Goal: Task Accomplishment & Management: Use online tool/utility

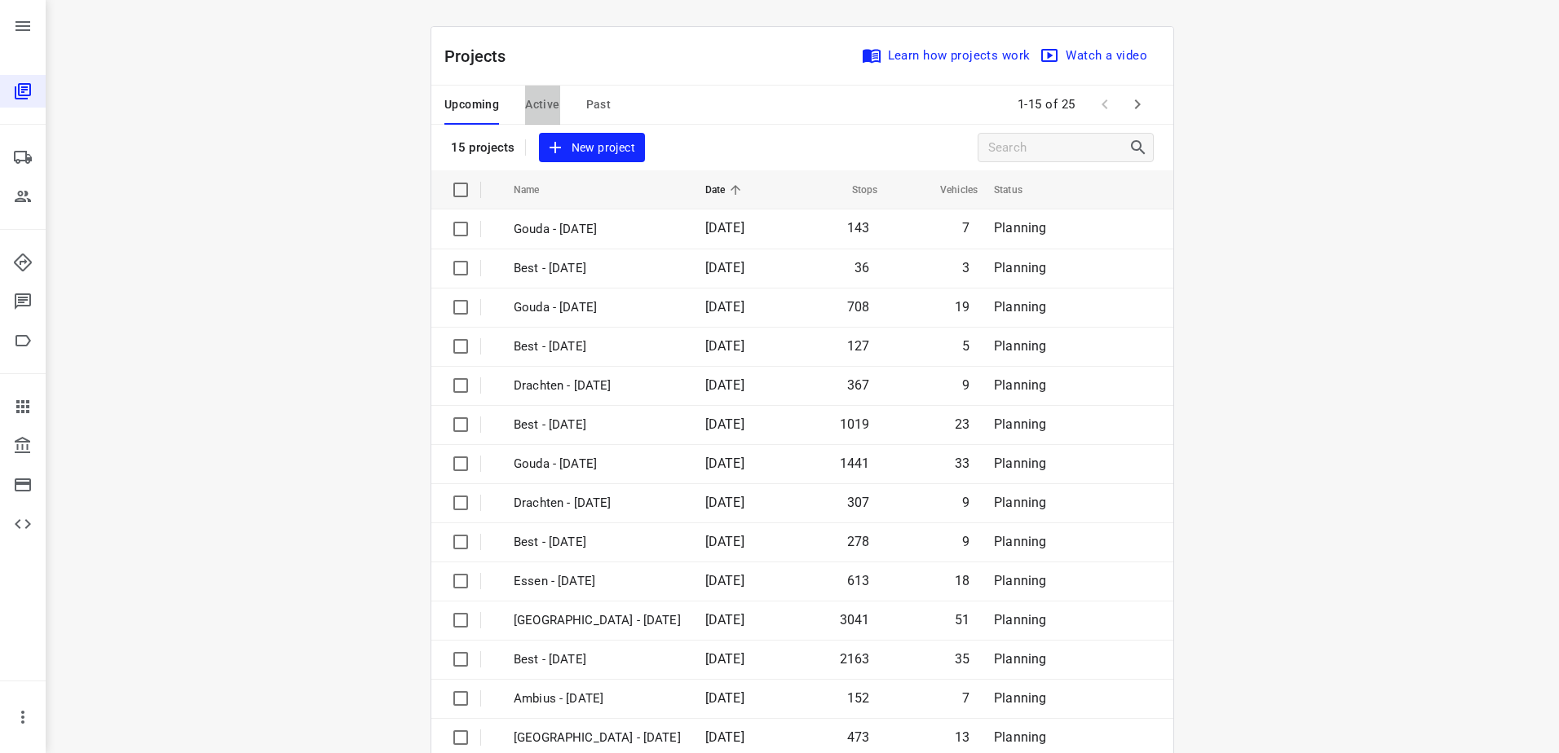
click at [547, 111] on span "Active" at bounding box center [542, 105] width 34 height 20
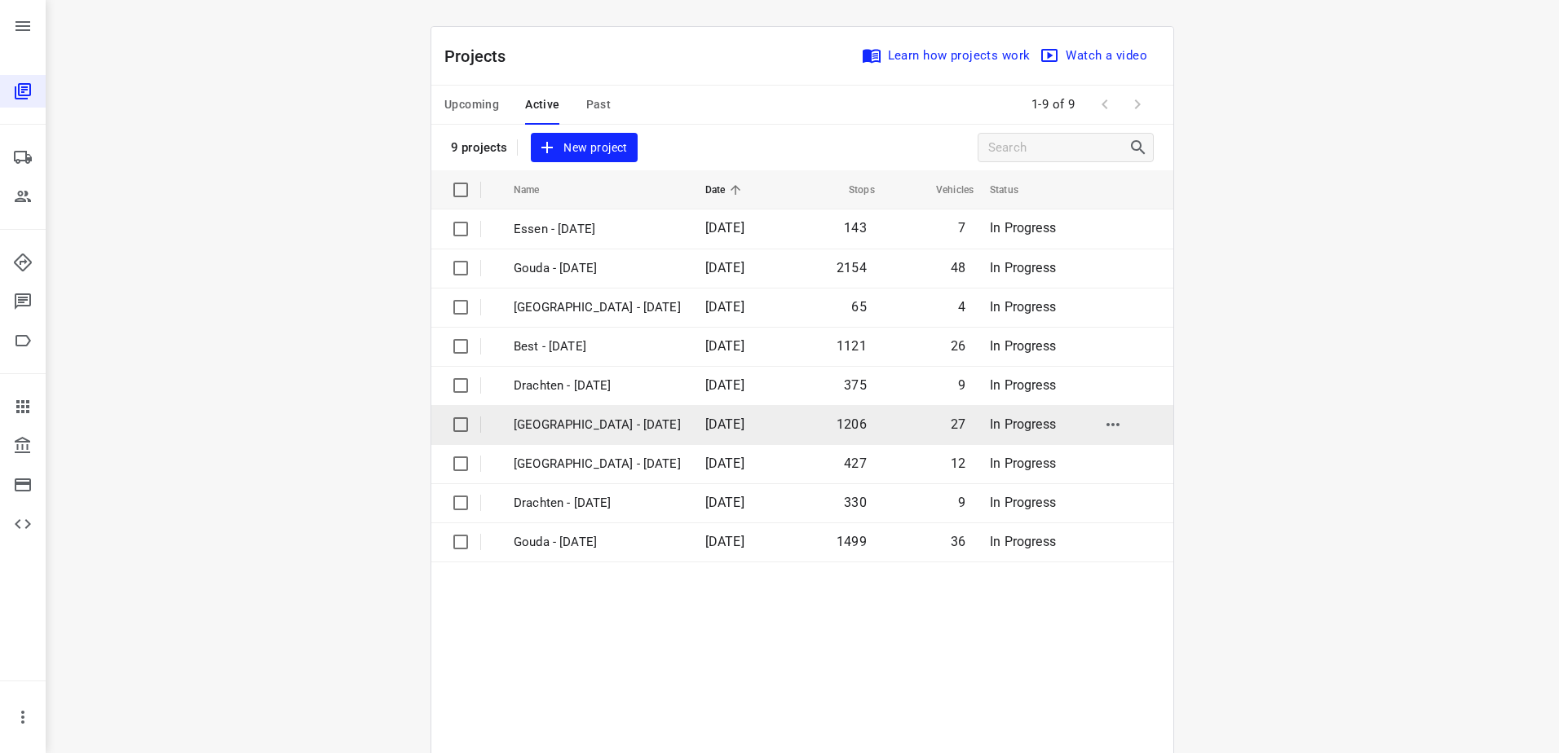
click at [546, 426] on p "[GEOGRAPHIC_DATA] - [DATE]" at bounding box center [597, 425] width 167 height 19
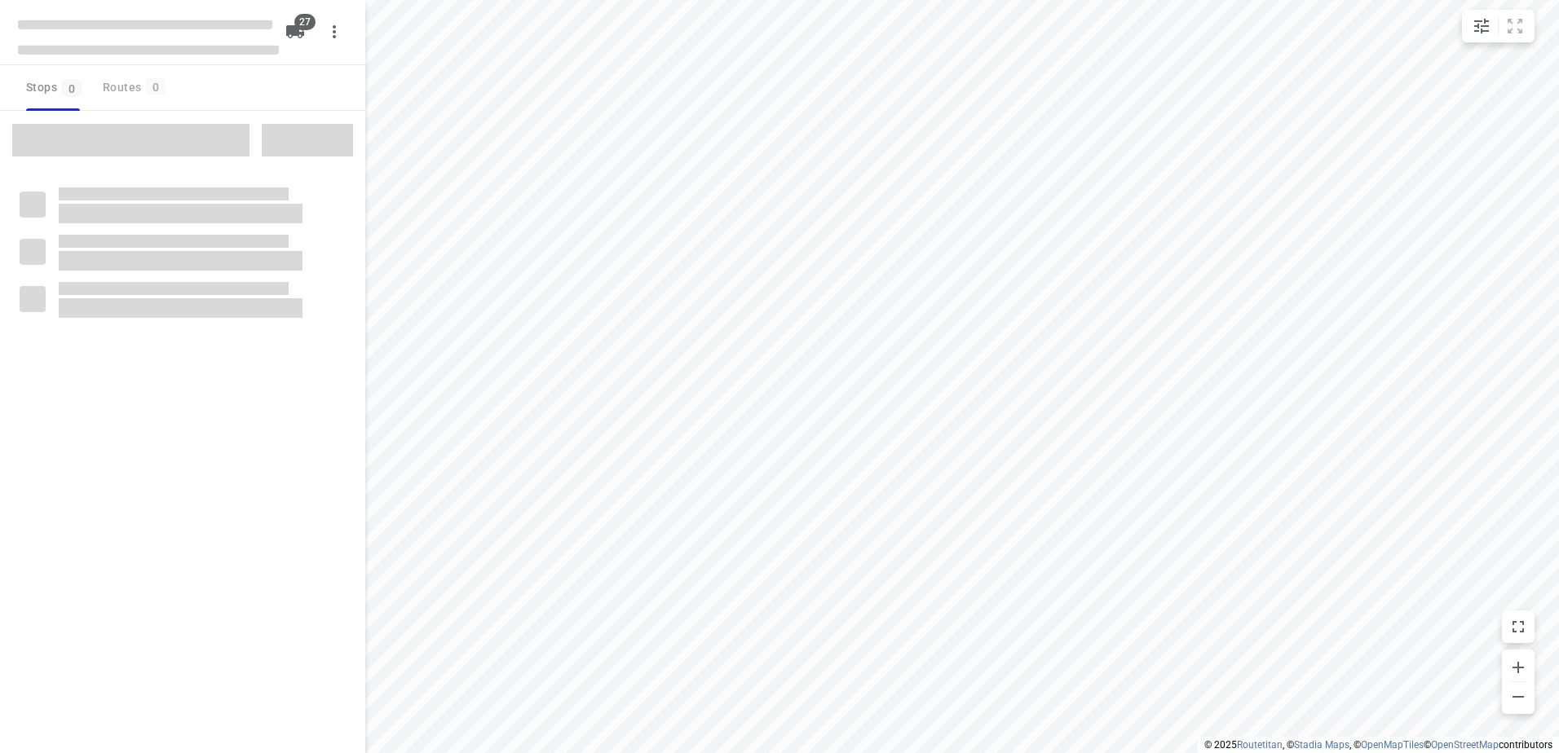
checkbox input "true"
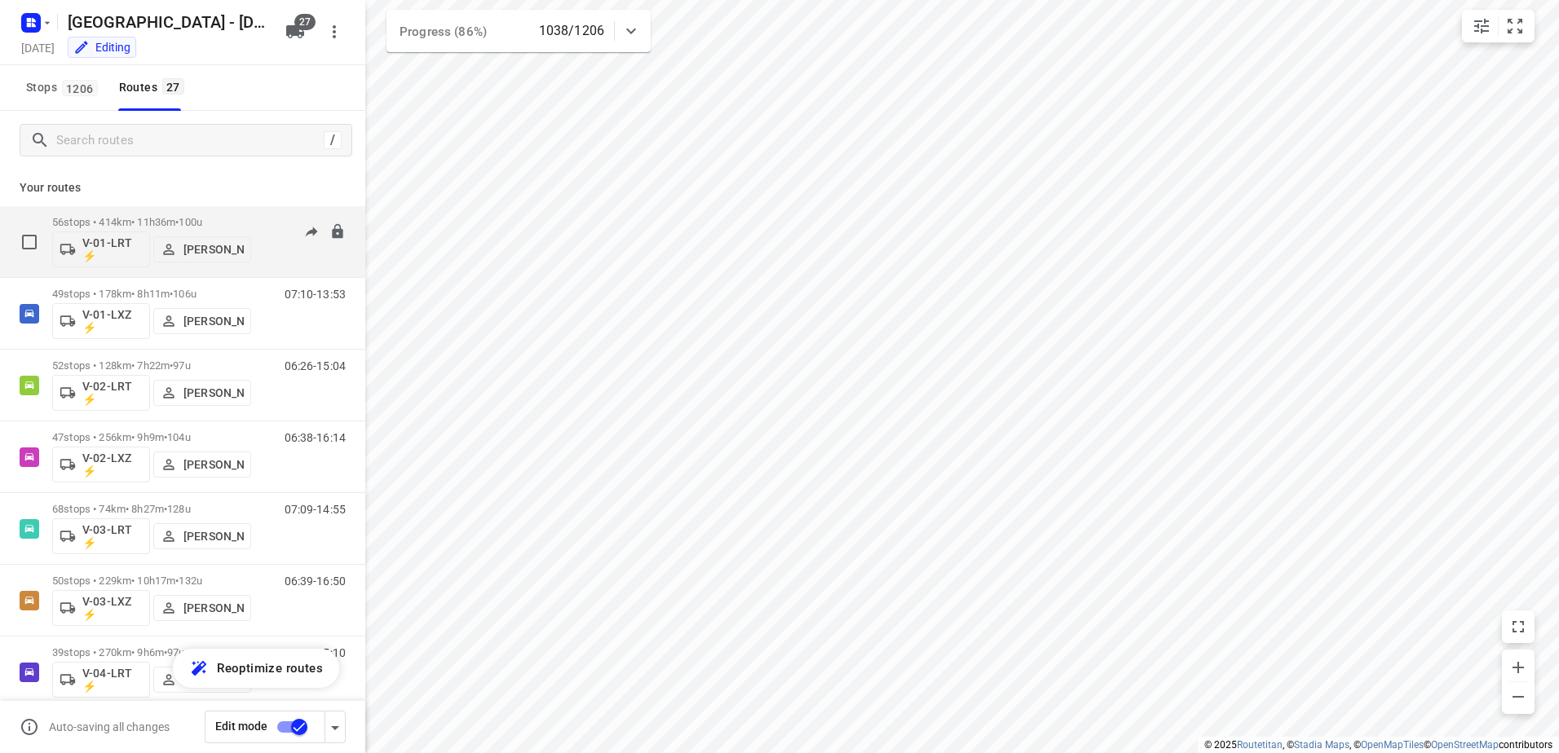
click at [195, 225] on span "100u" at bounding box center [191, 222] width 24 height 12
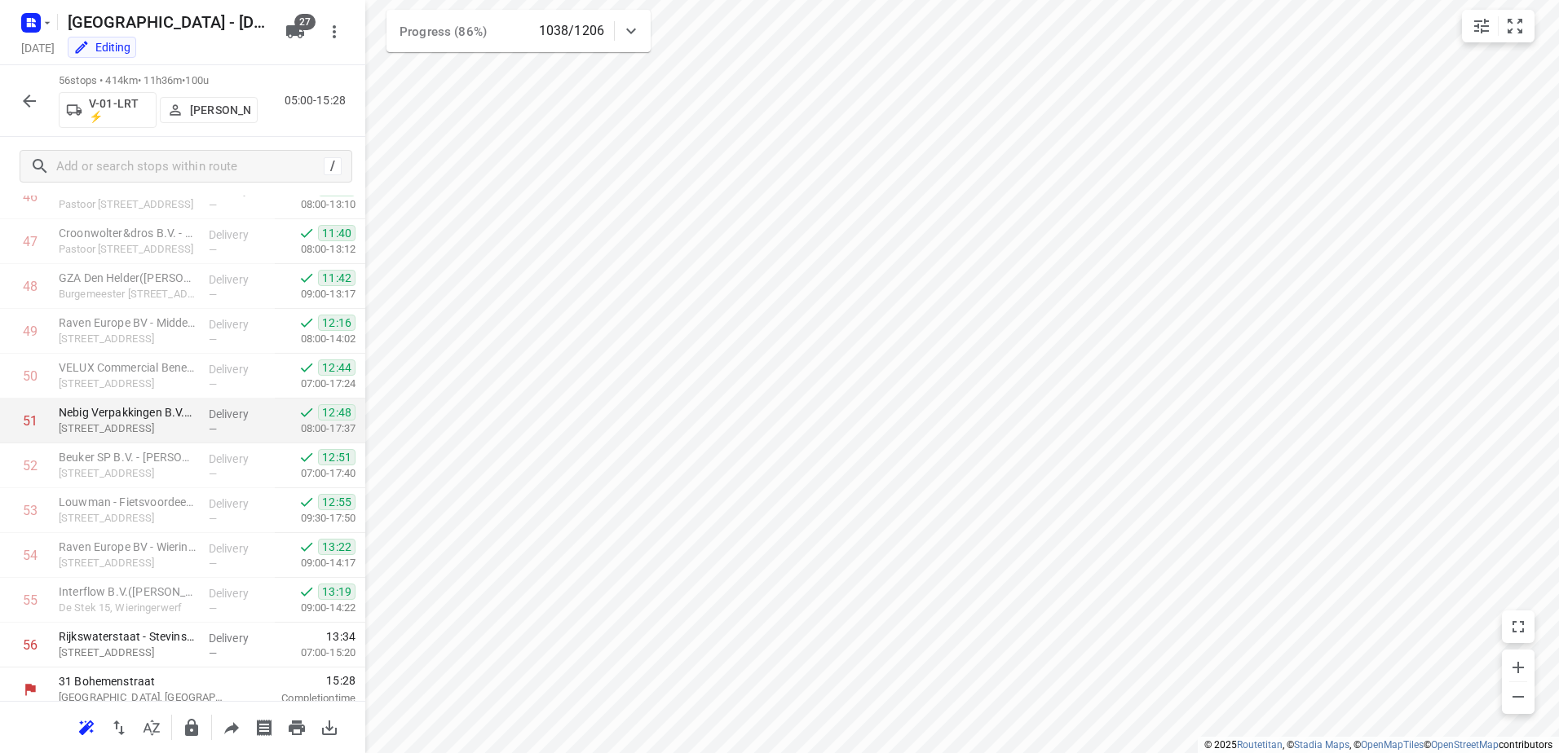
scroll to position [2132, 0]
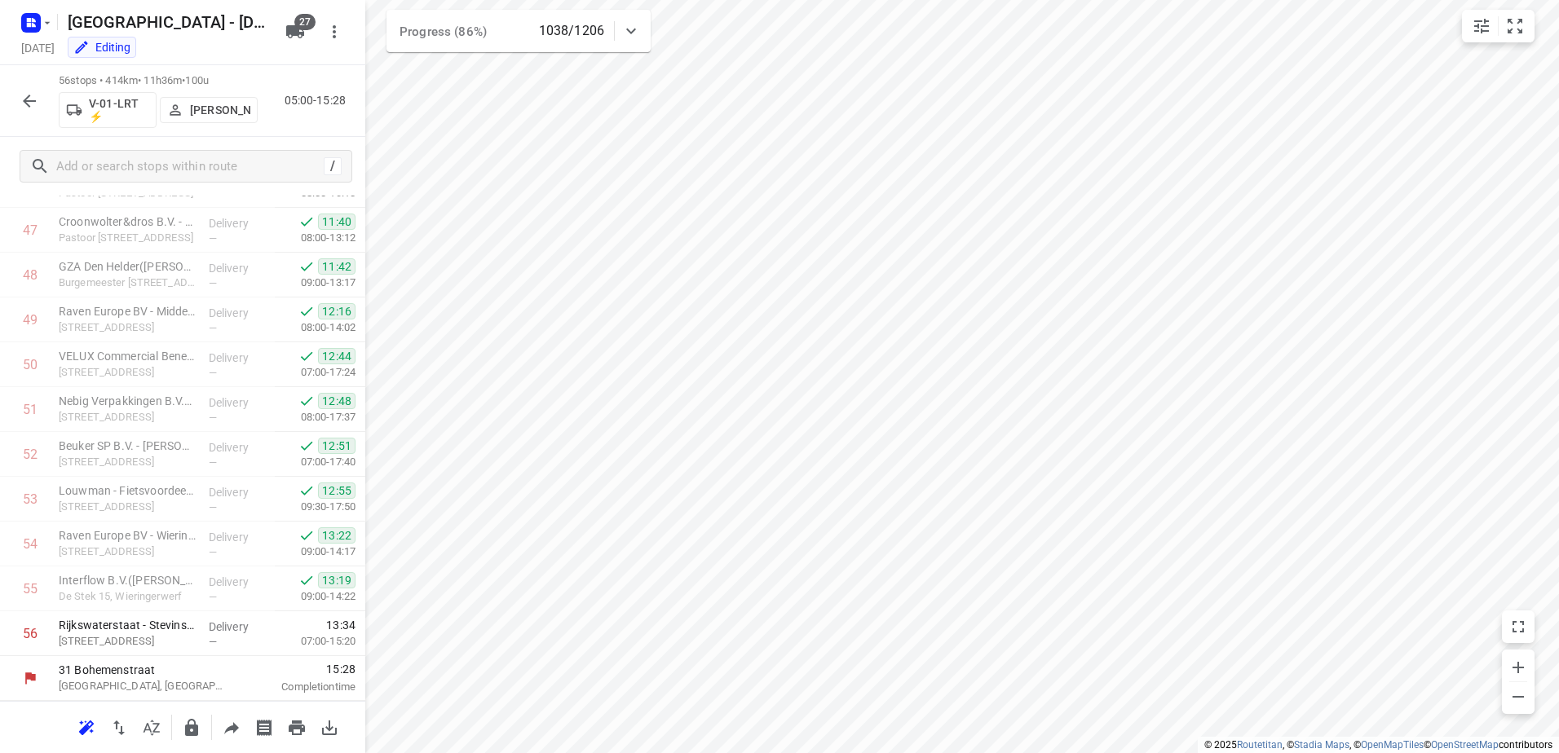
click at [21, 101] on icon "button" at bounding box center [30, 101] width 20 height 20
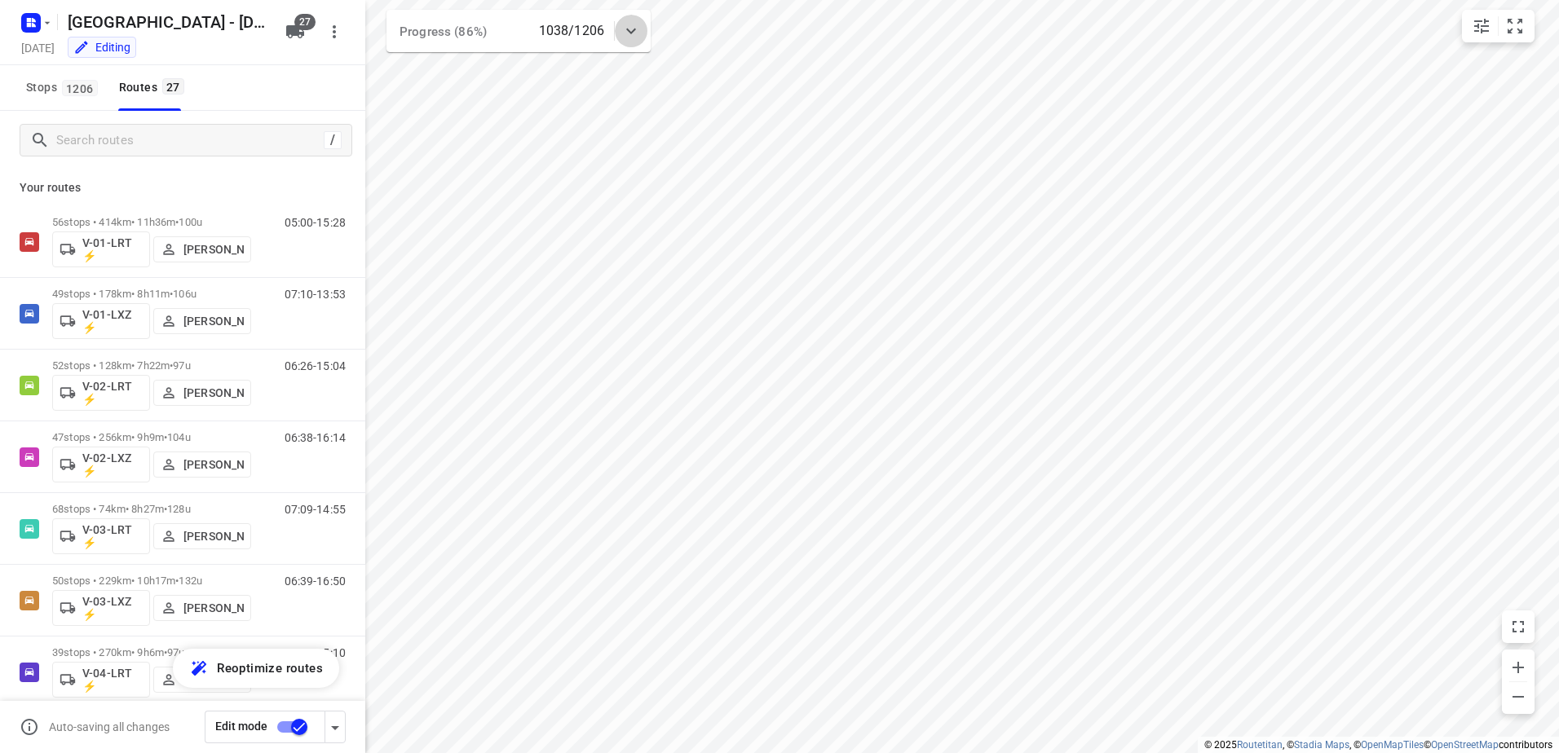
click at [640, 20] on div at bounding box center [631, 31] width 33 height 33
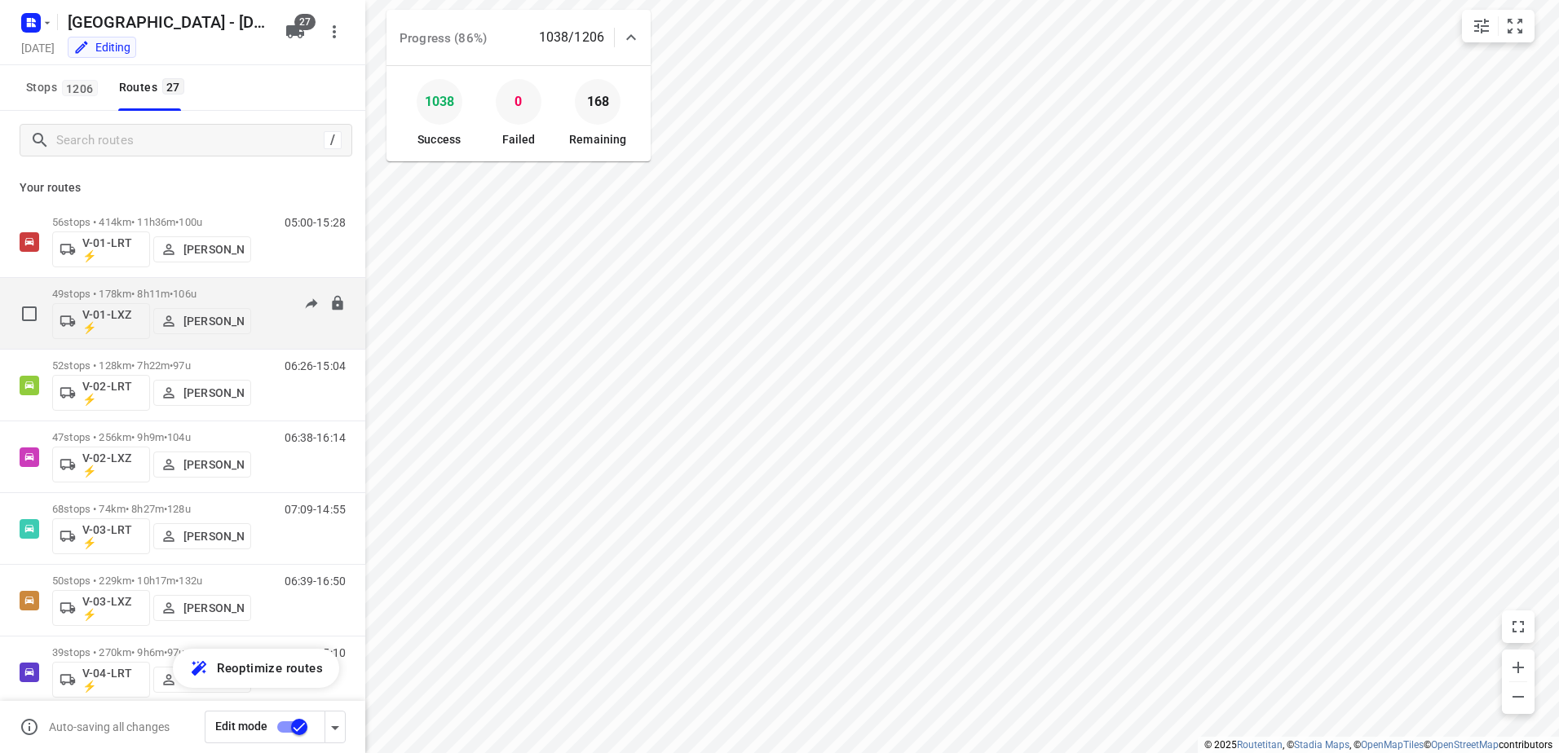
click at [156, 286] on div "49 stops • 178km • 8h11m • 106u V-01-LXZ ⚡ Milan Rave" at bounding box center [151, 314] width 199 height 68
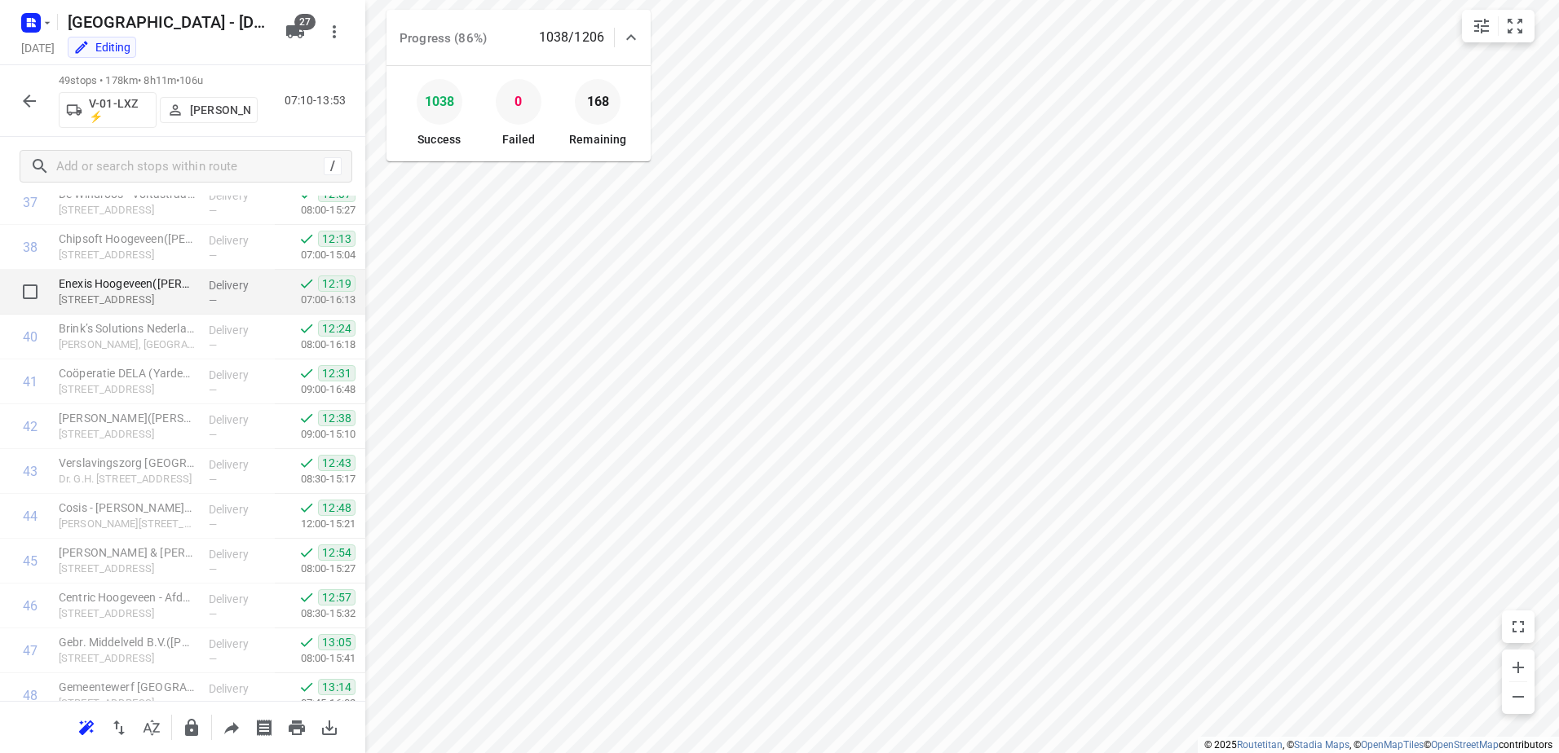
scroll to position [1818, 0]
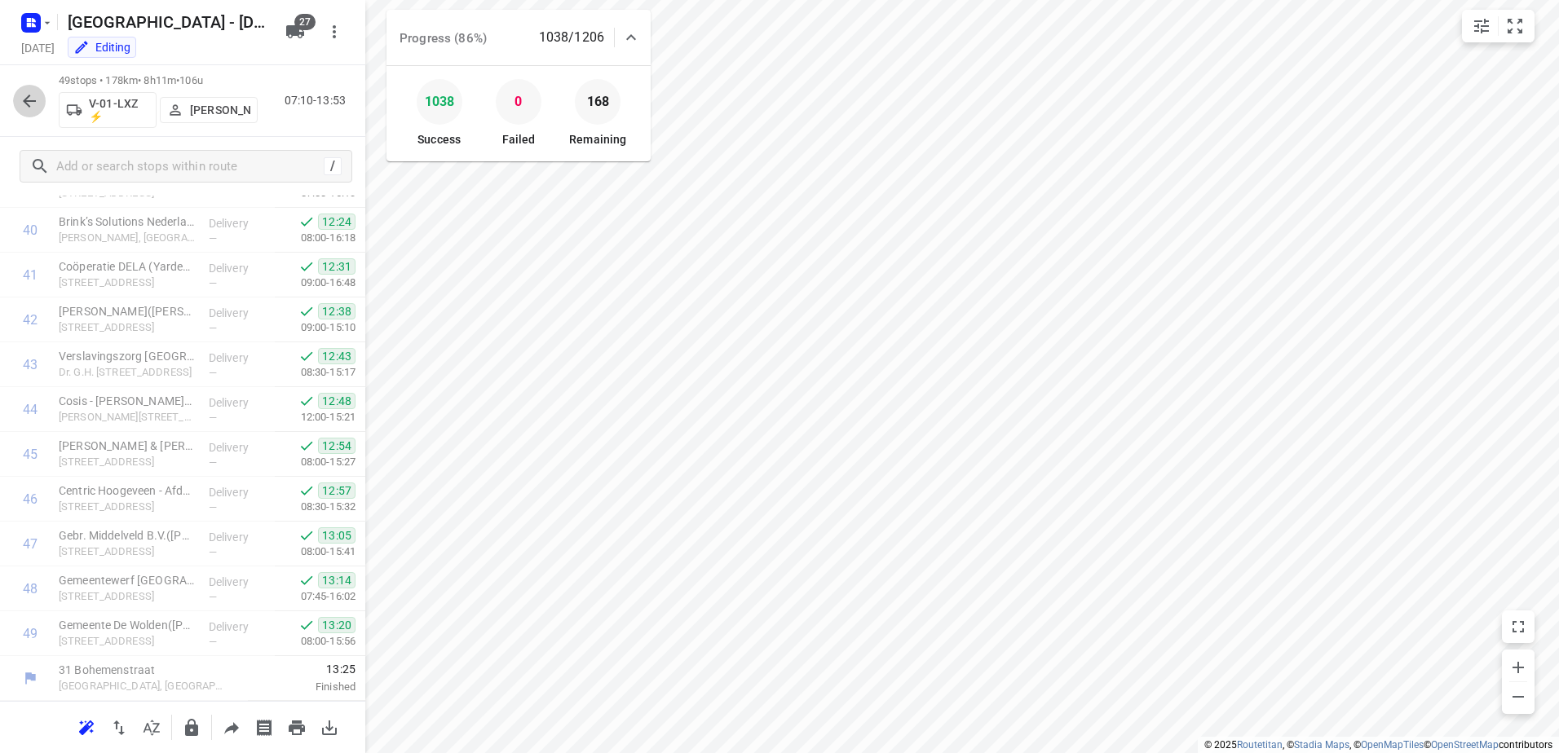
click at [30, 92] on icon "button" at bounding box center [30, 101] width 20 height 20
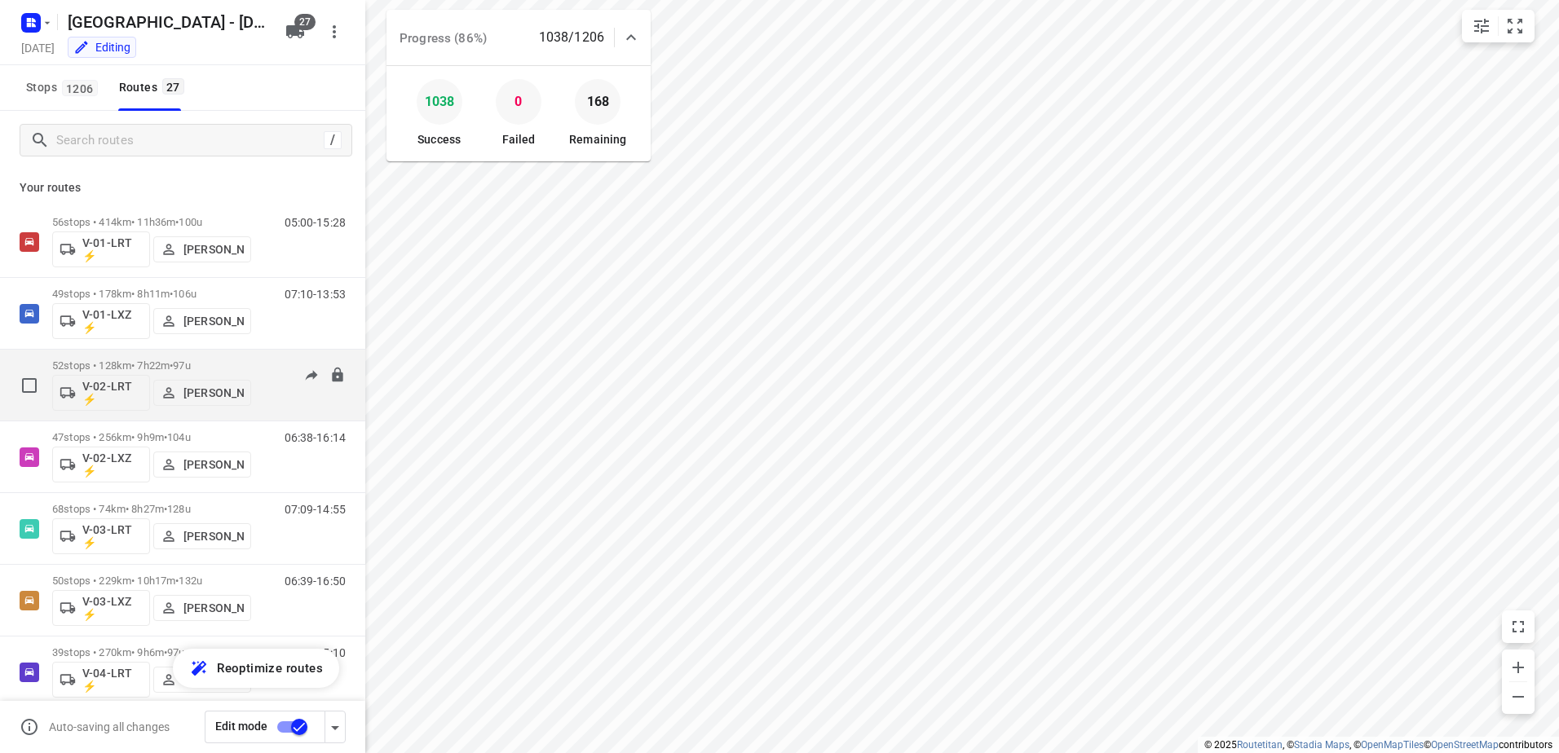
click at [259, 359] on div "52 stops • 128km • 7h22m • 97u V-02-LRT ⚡ Mikai Warmelink 06:26-15:04" at bounding box center [208, 385] width 313 height 68
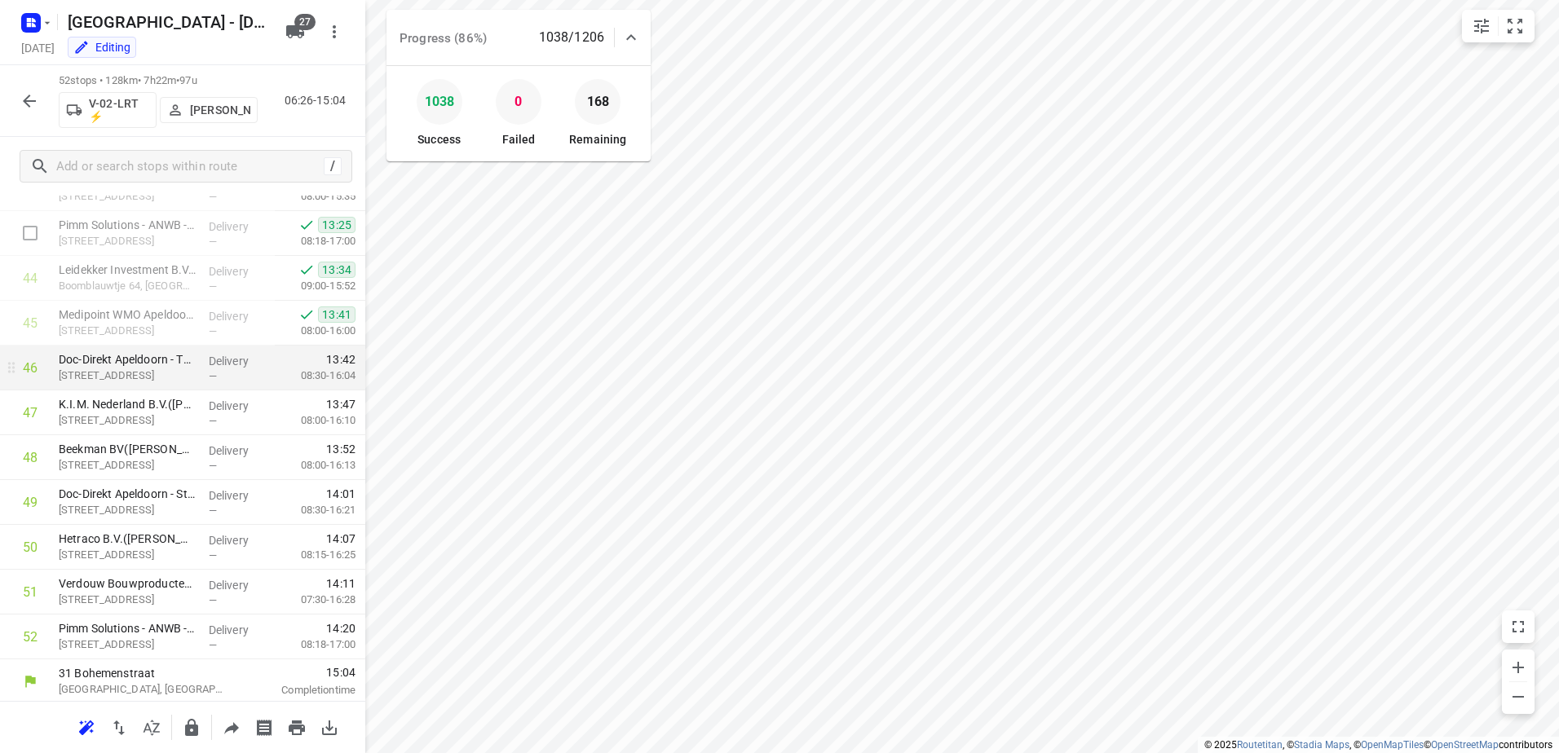
scroll to position [1953, 0]
click at [26, 98] on icon "button" at bounding box center [29, 101] width 13 height 13
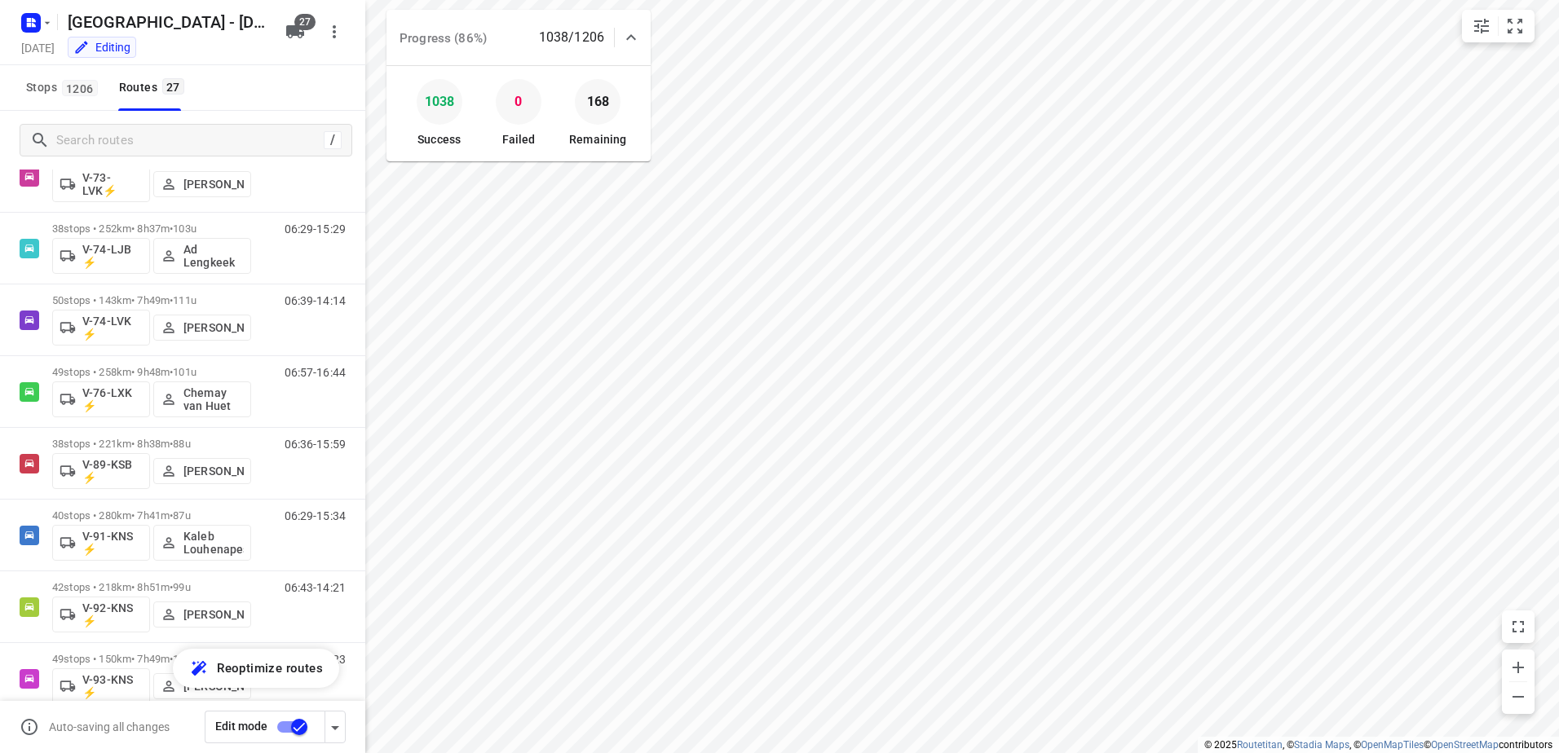
scroll to position [1459, 0]
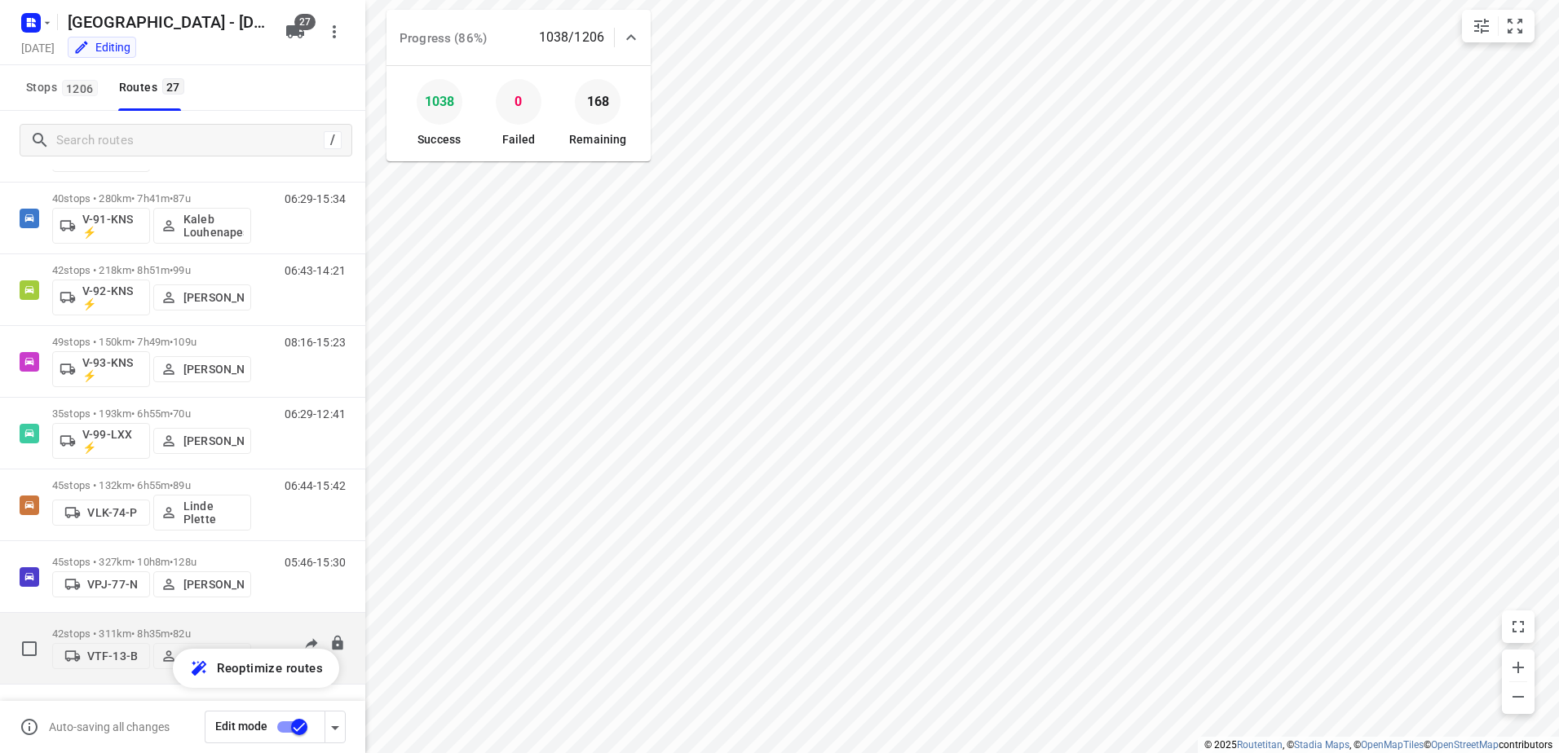
click at [250, 628] on p "42 stops • 311km • 8h35m • 82u" at bounding box center [151, 634] width 199 height 12
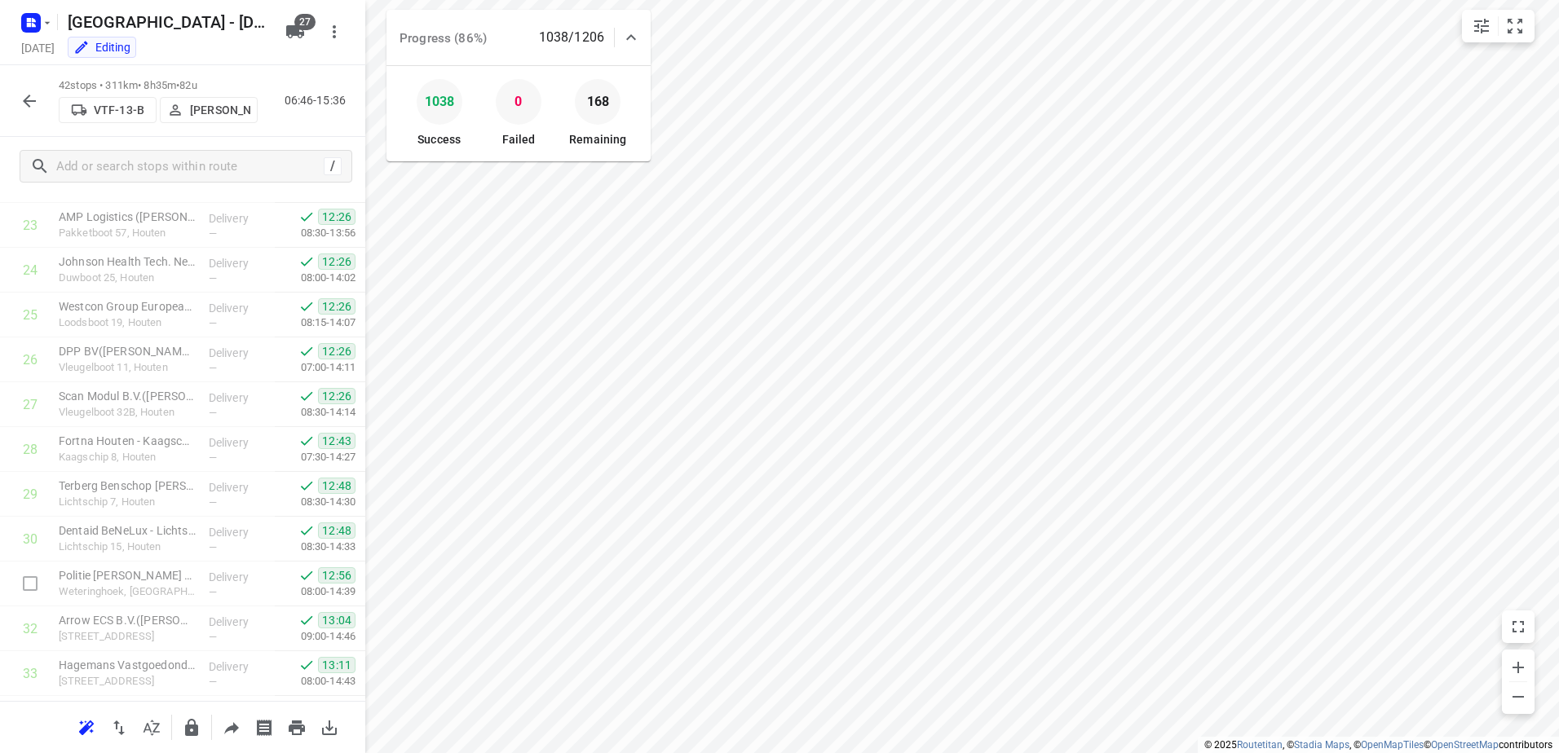
scroll to position [1504, 0]
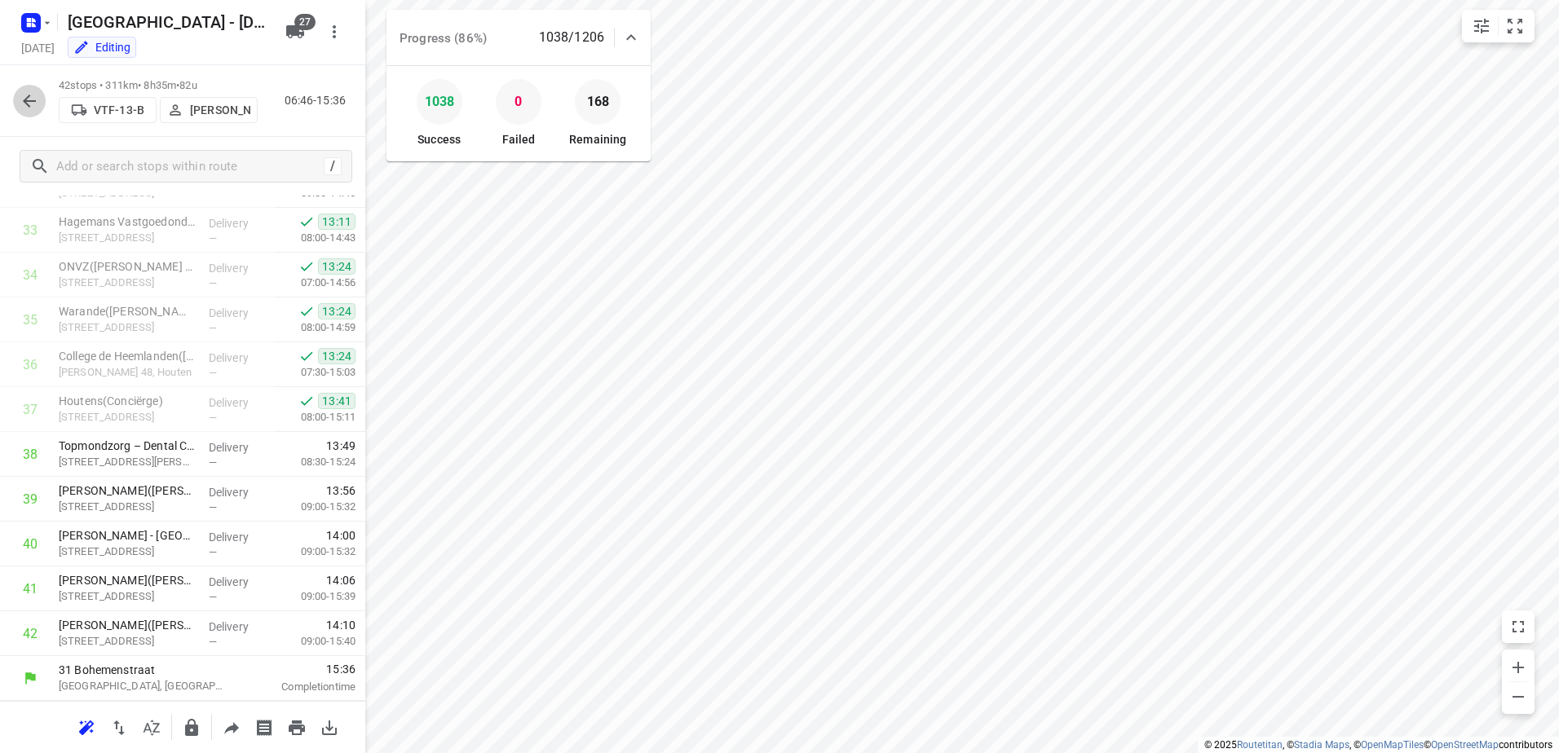
click at [34, 98] on icon "button" at bounding box center [30, 101] width 20 height 20
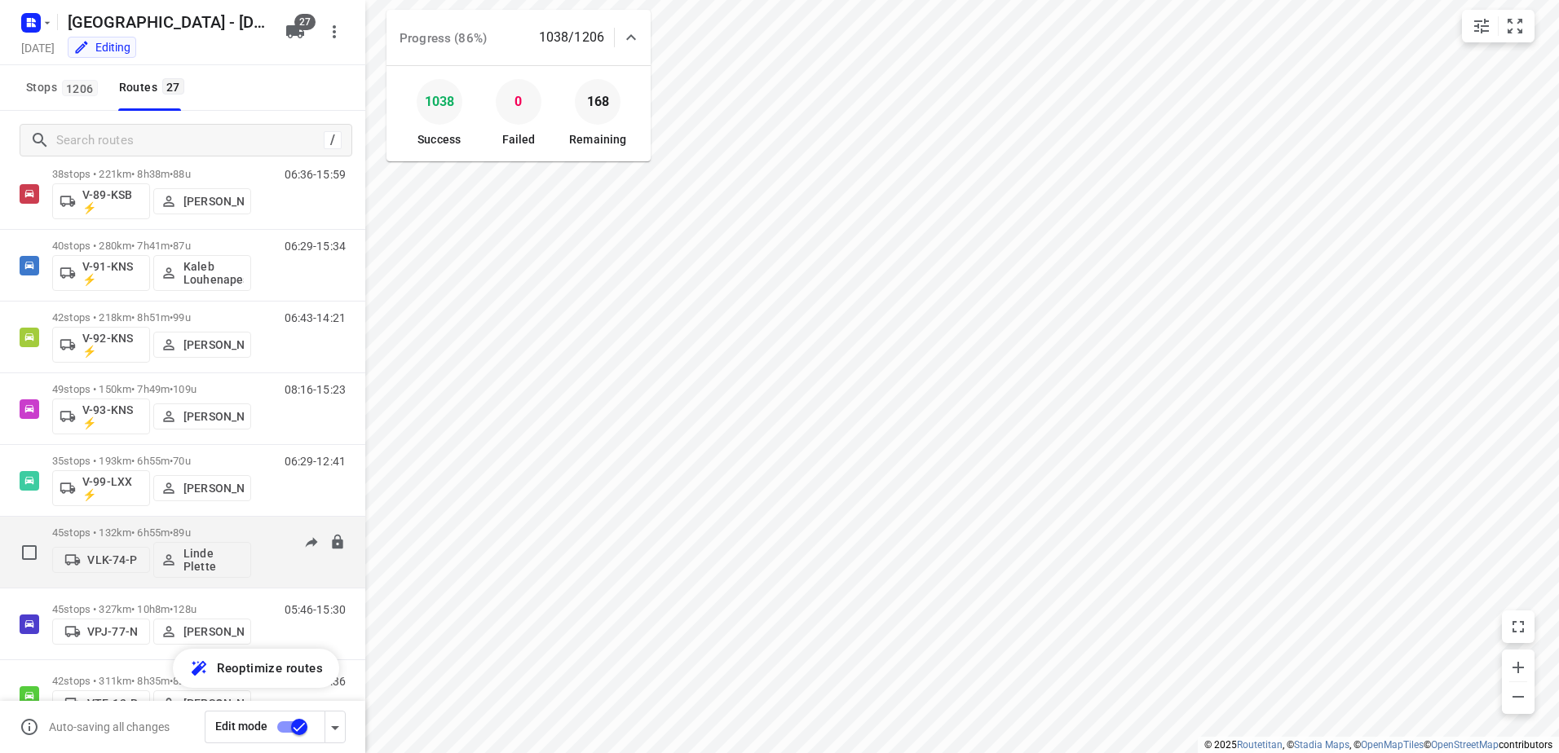
scroll to position [1459, 0]
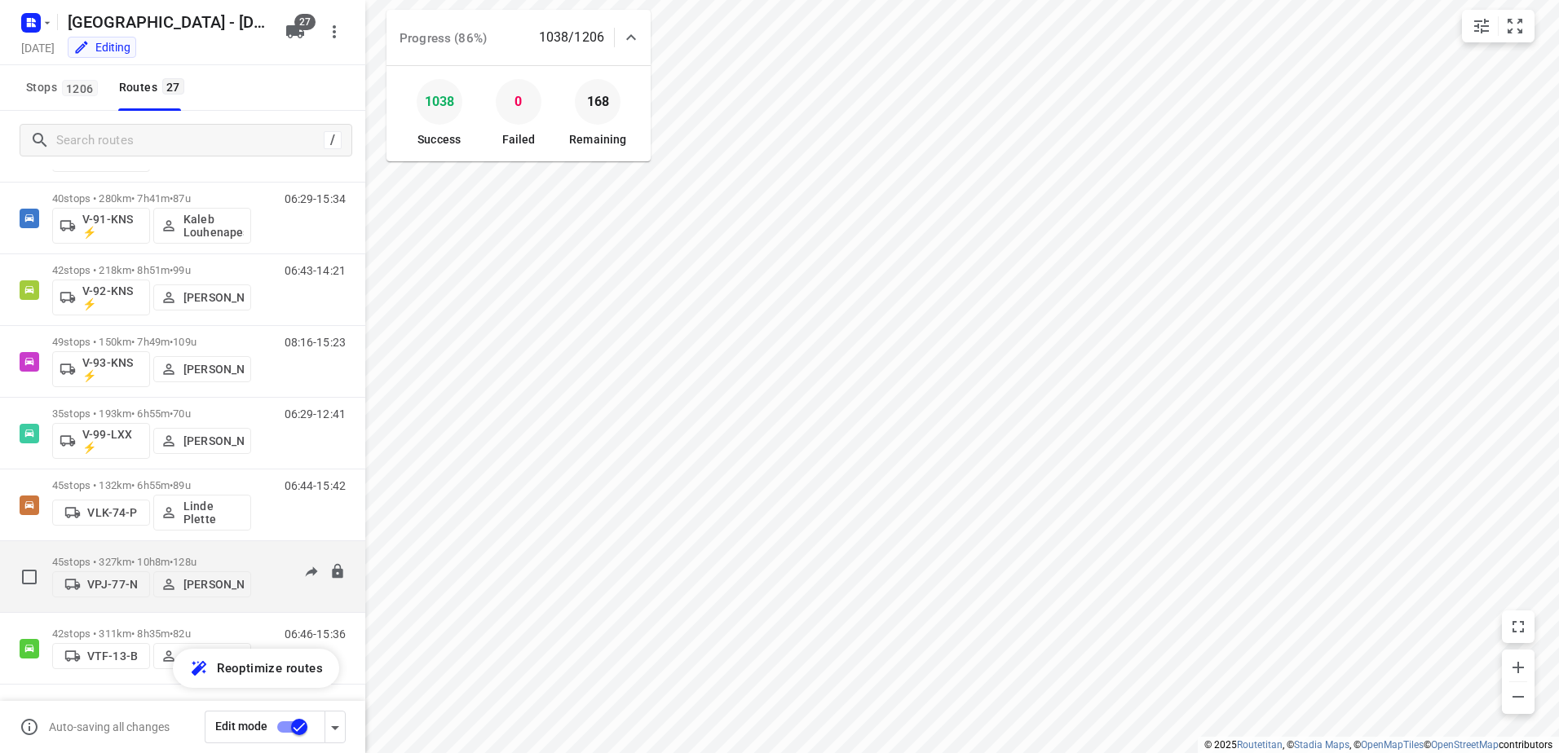
click at [264, 556] on div "05:46-15:30" at bounding box center [305, 581] width 82 height 50
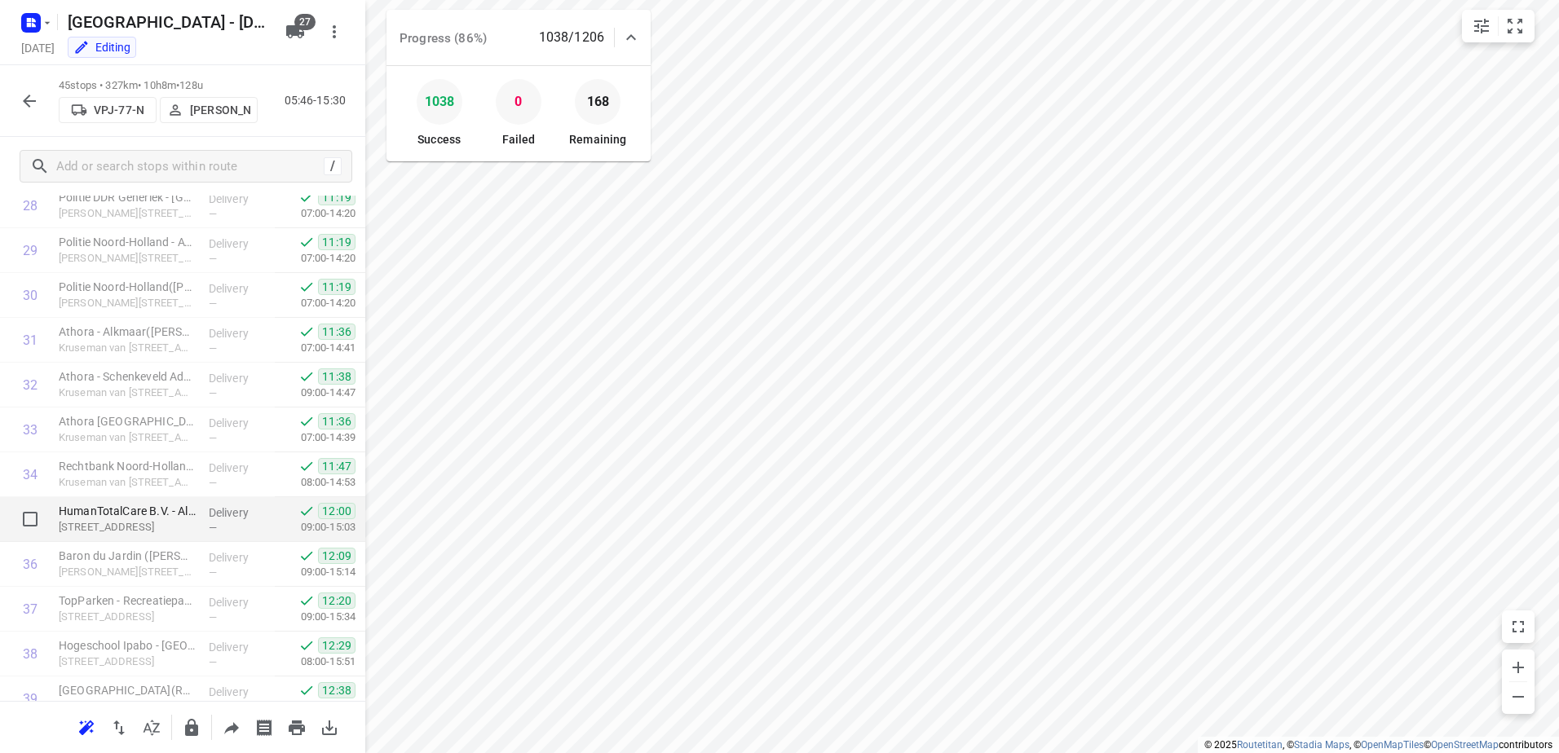
scroll to position [1639, 0]
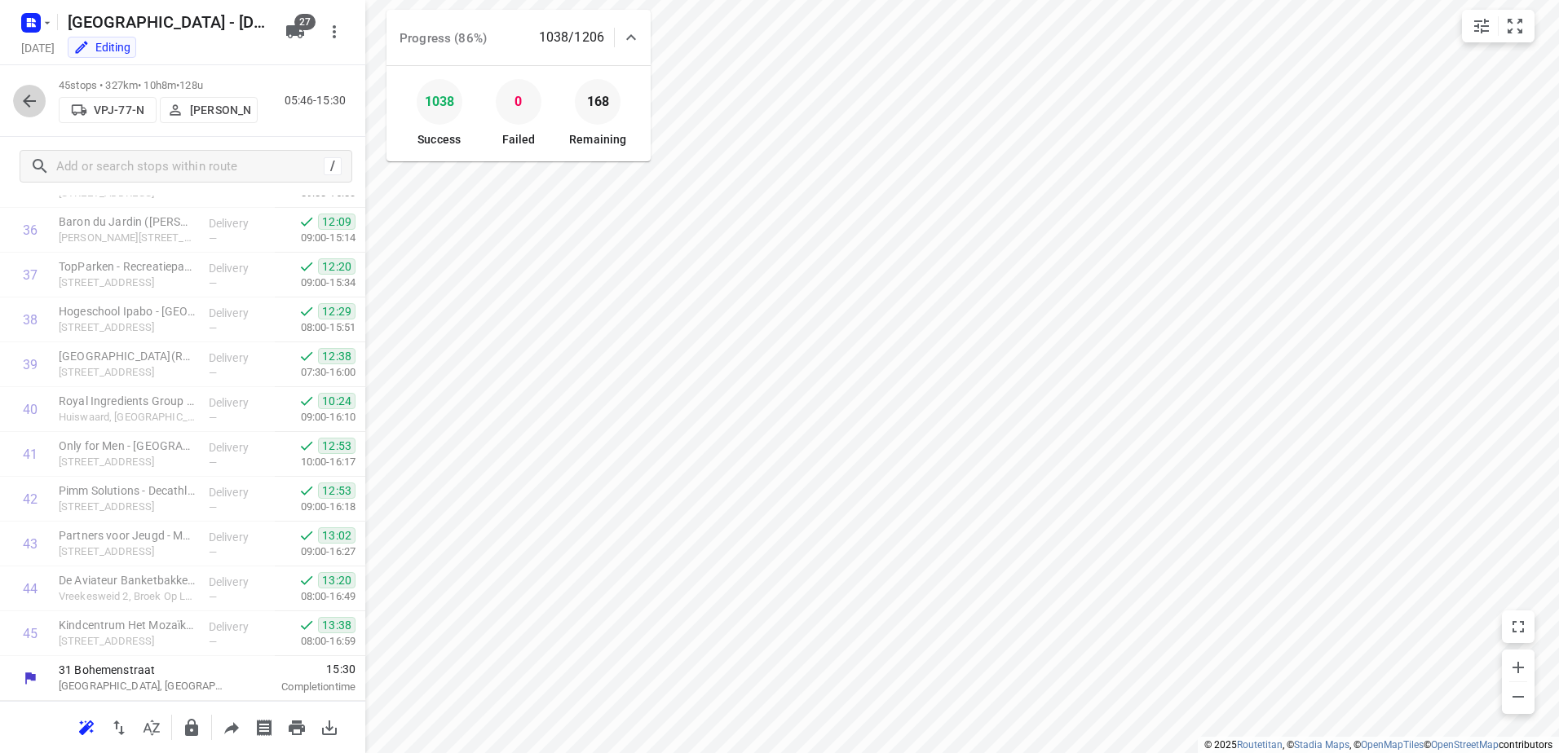
click at [40, 100] on button "button" at bounding box center [29, 101] width 33 height 33
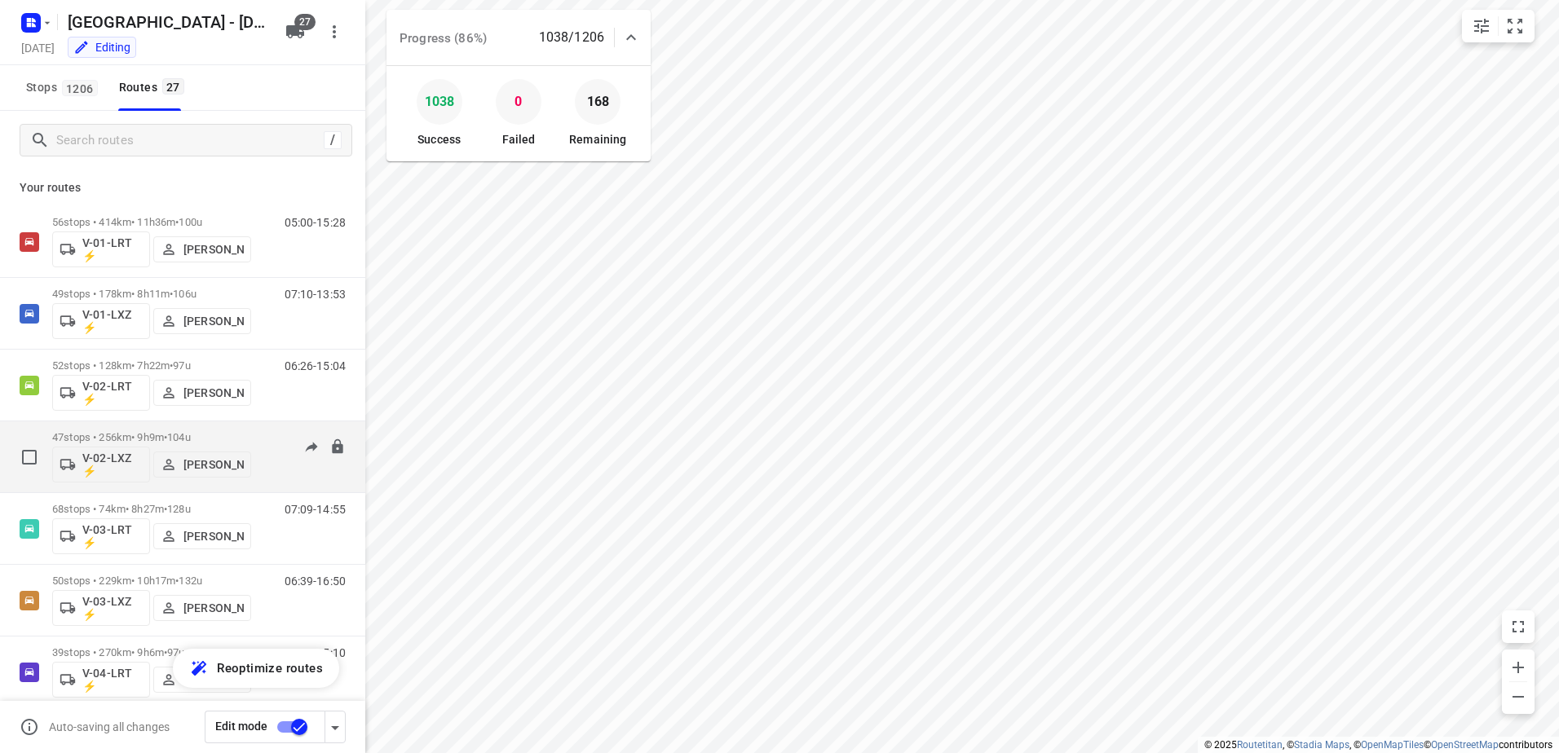
click at [264, 438] on div "06:38-16:14" at bounding box center [305, 461] width 82 height 60
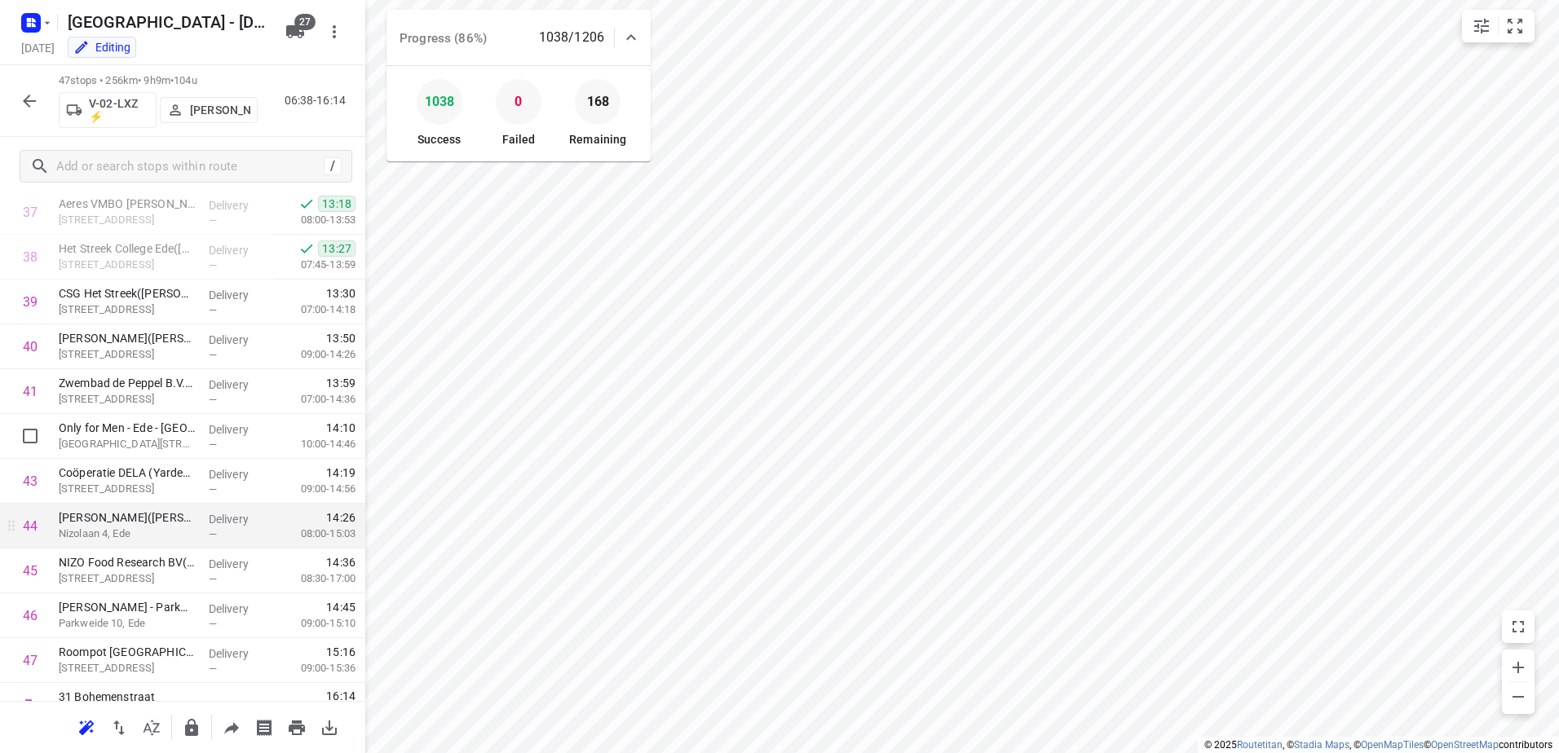
scroll to position [1728, 0]
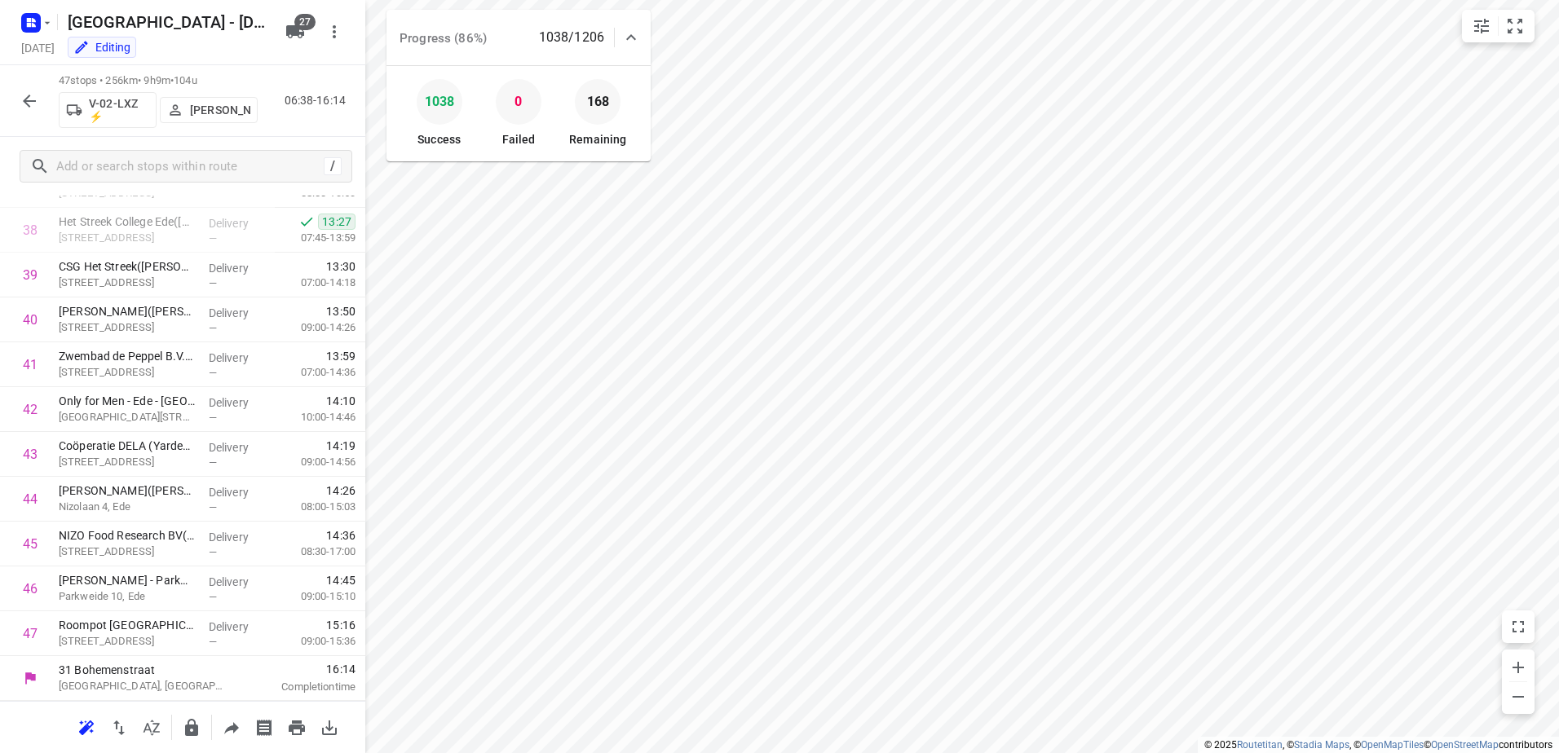
click at [34, 100] on icon "button" at bounding box center [29, 101] width 13 height 13
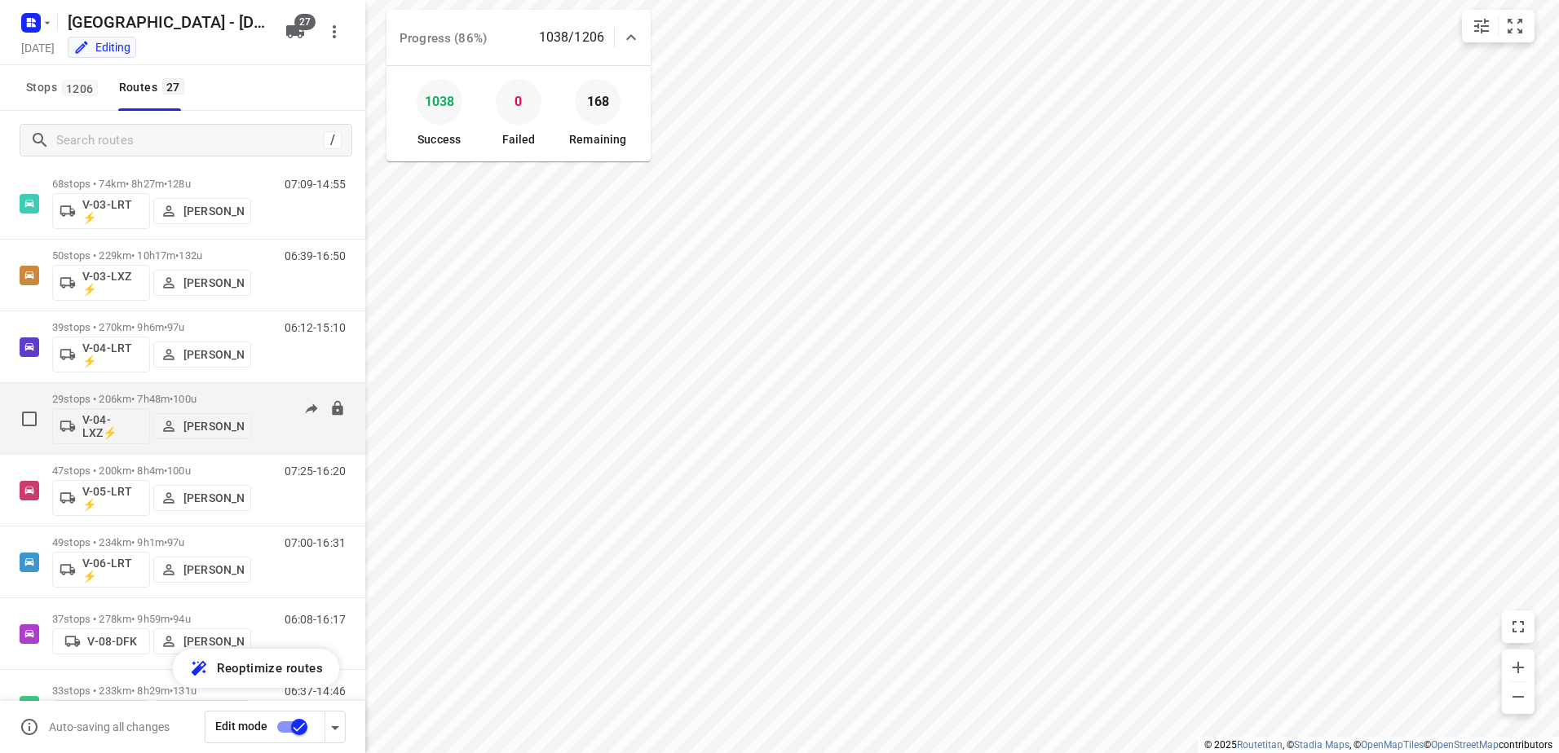
scroll to position [326, 0]
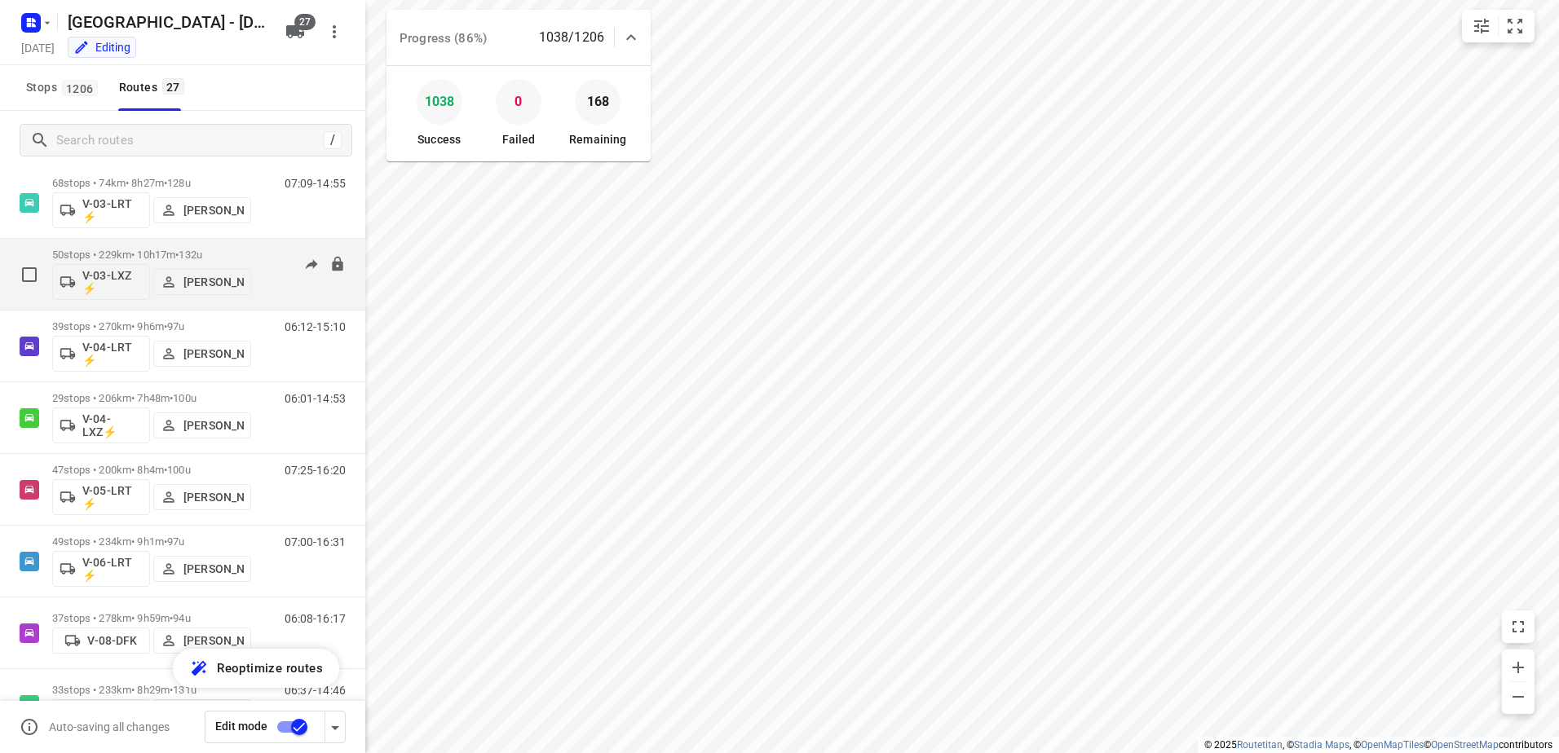
click at [264, 264] on div "06:39-16:50" at bounding box center [305, 279] width 82 height 60
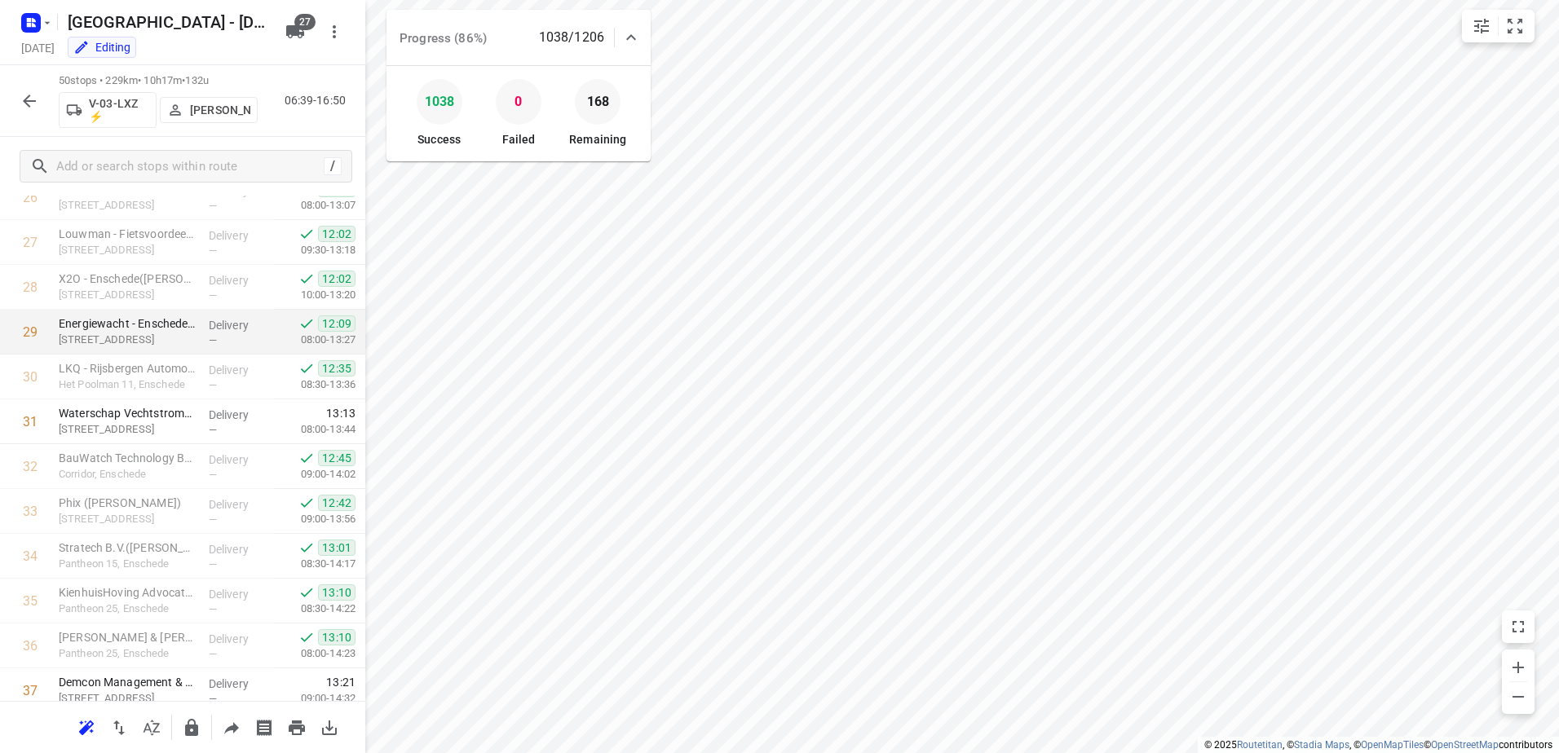
scroll to position [1863, 0]
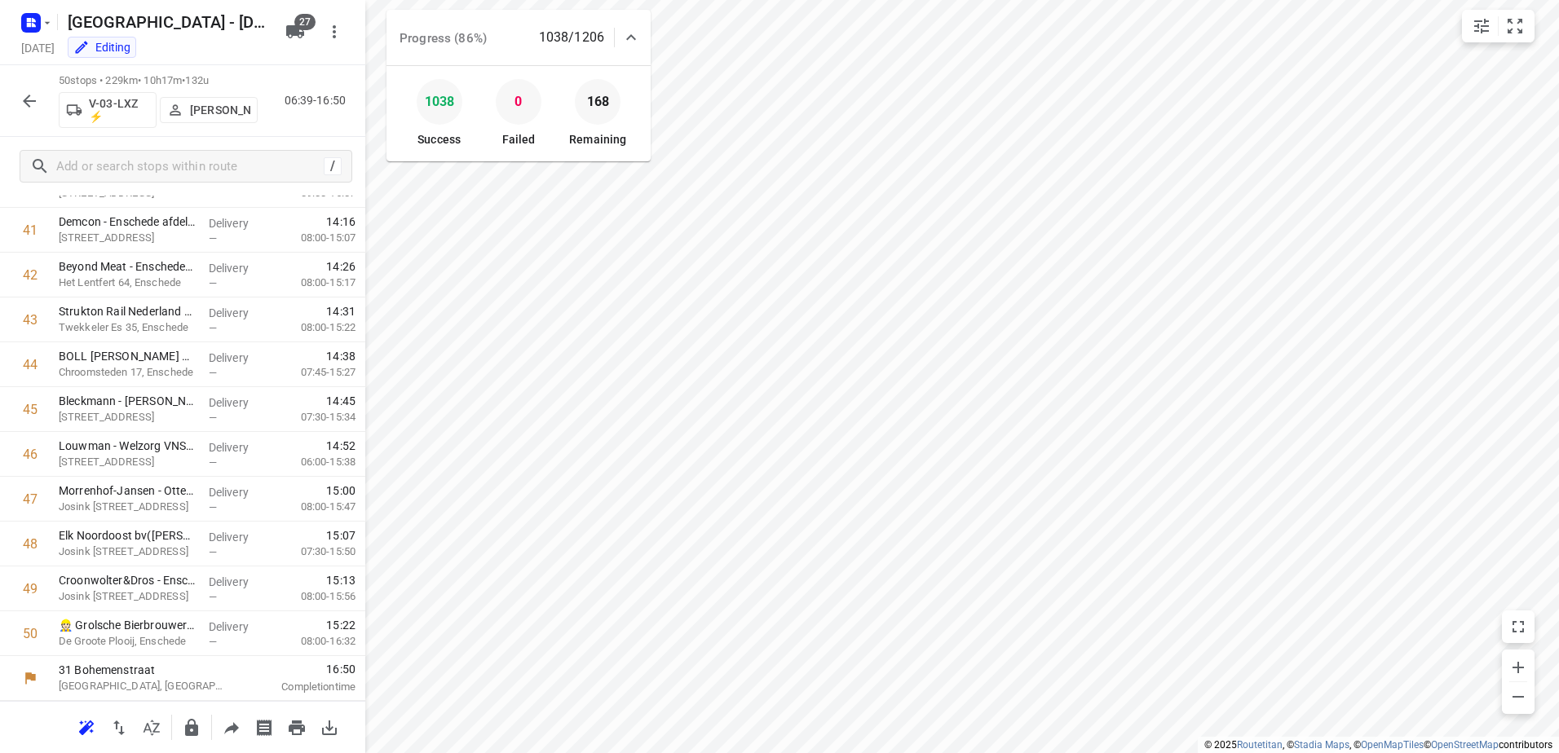
click at [31, 102] on icon "button" at bounding box center [30, 101] width 20 height 20
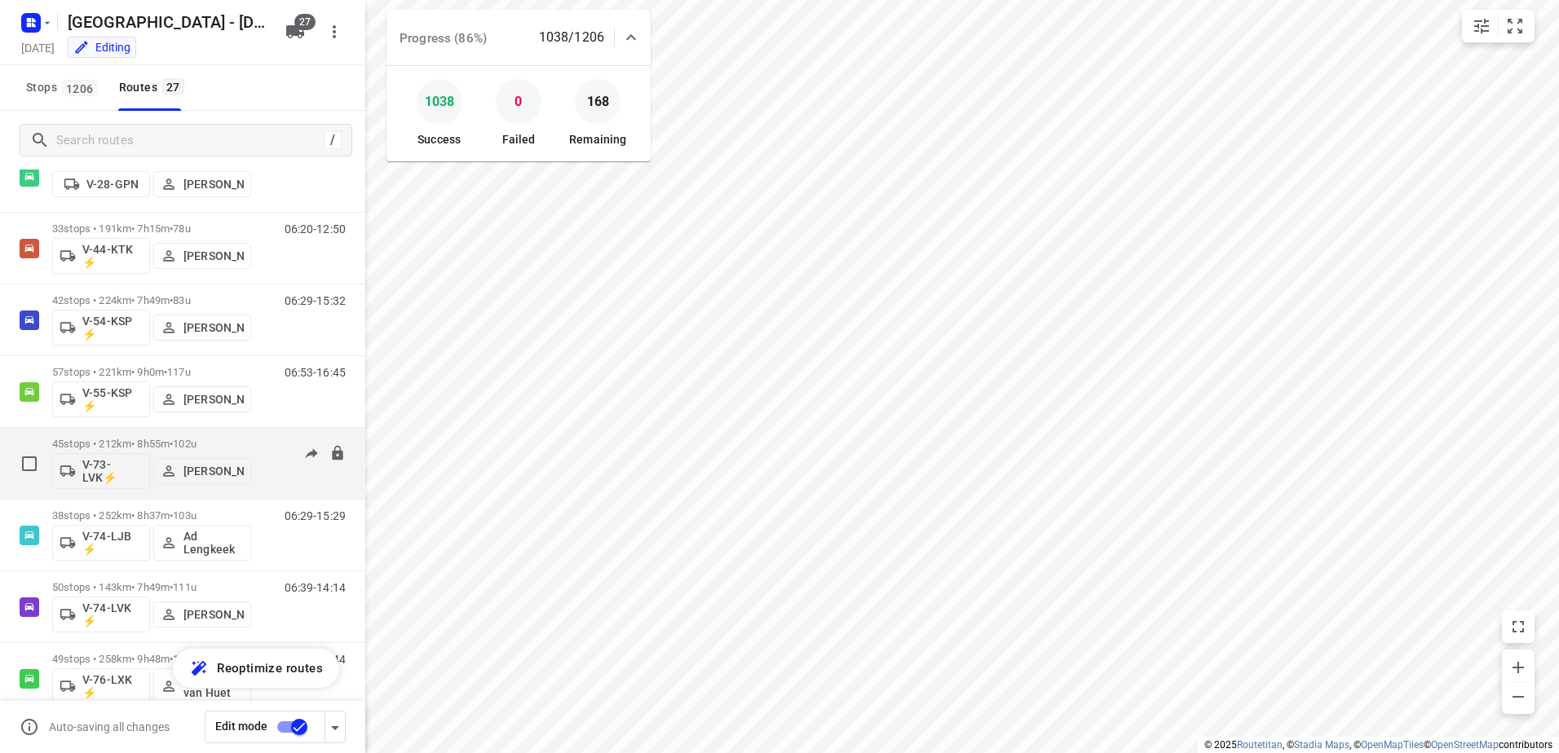
scroll to position [1060, 0]
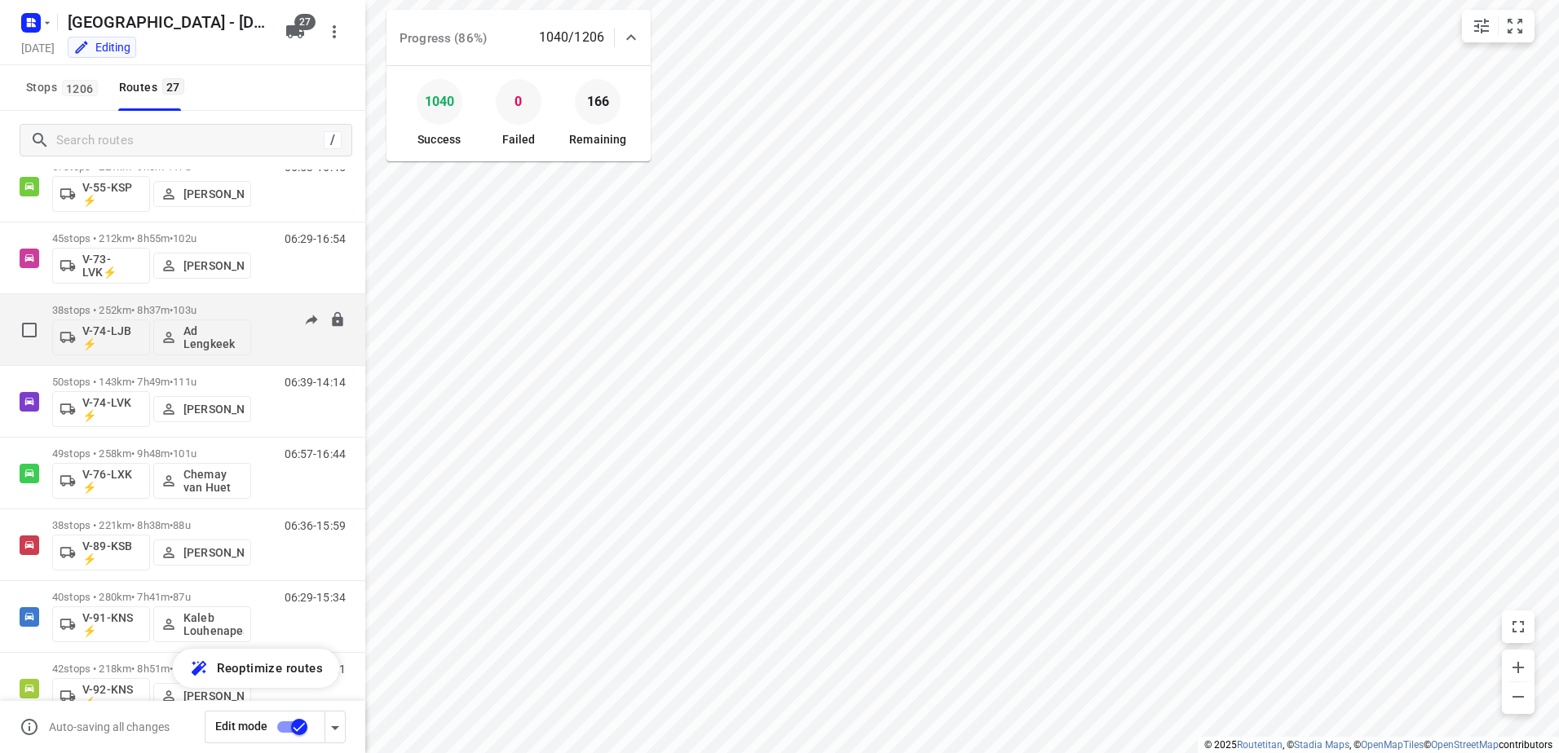
click at [126, 304] on p "38 stops • 252km • 8h37m • 103u" at bounding box center [151, 310] width 199 height 12
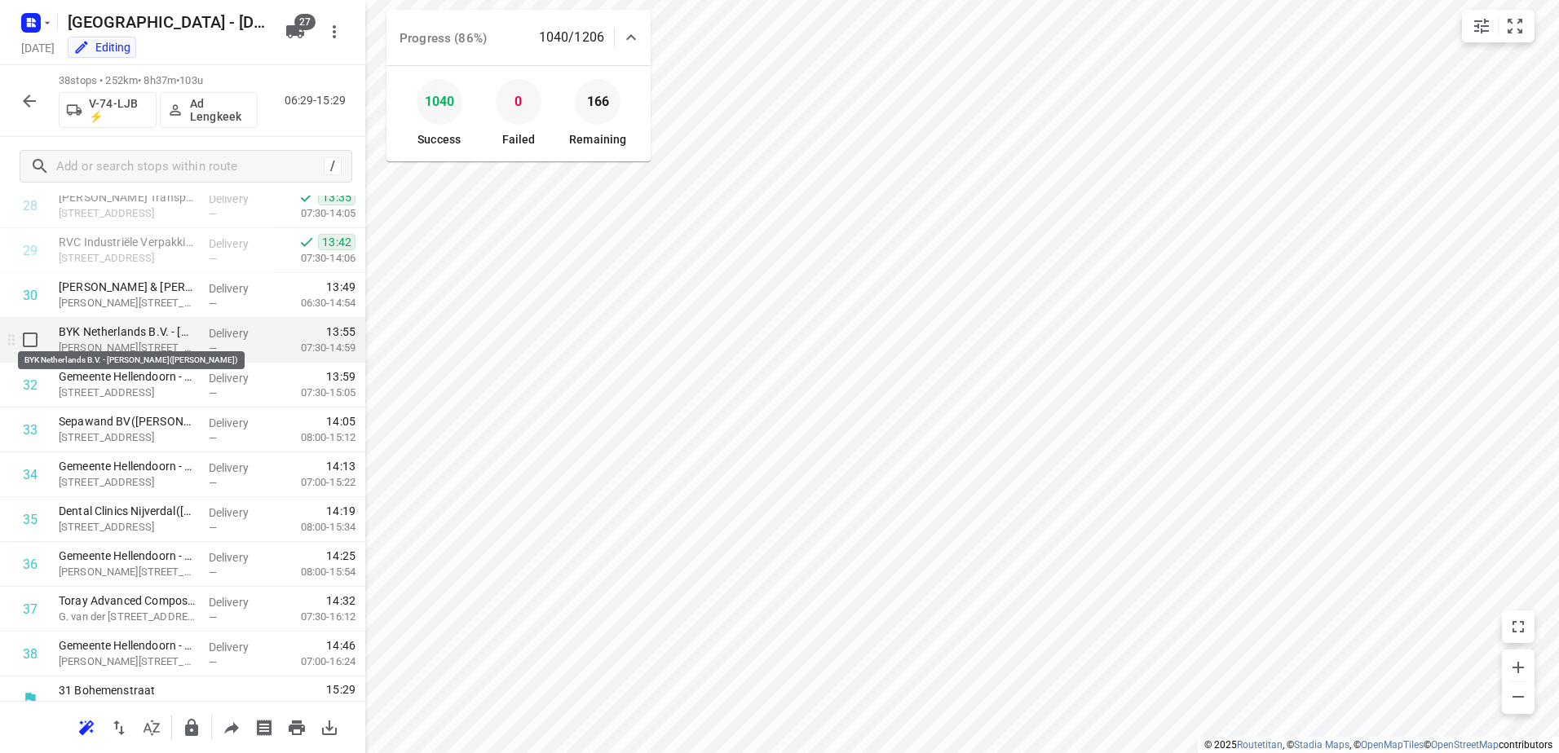
scroll to position [1325, 0]
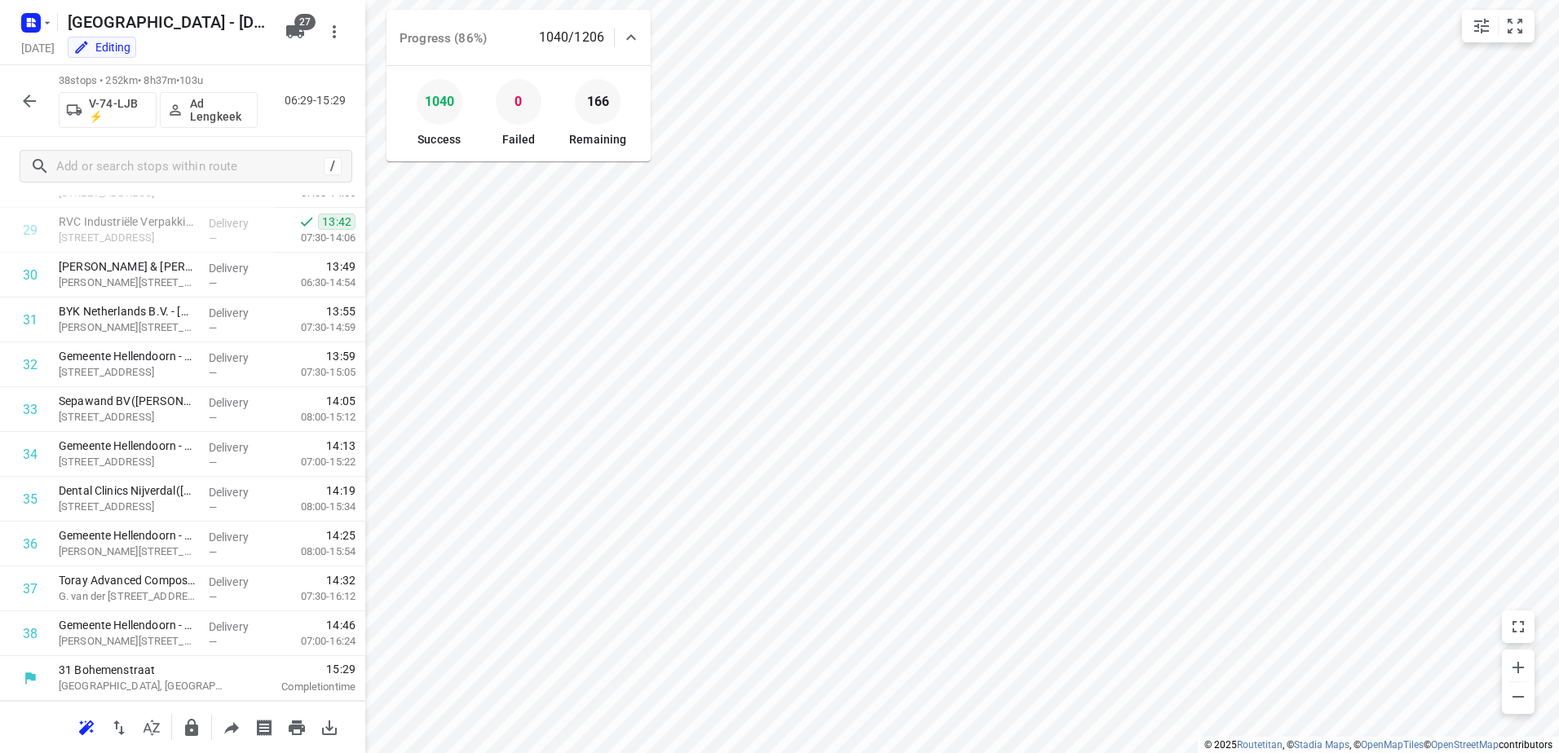
click at [41, 104] on button "button" at bounding box center [29, 101] width 33 height 33
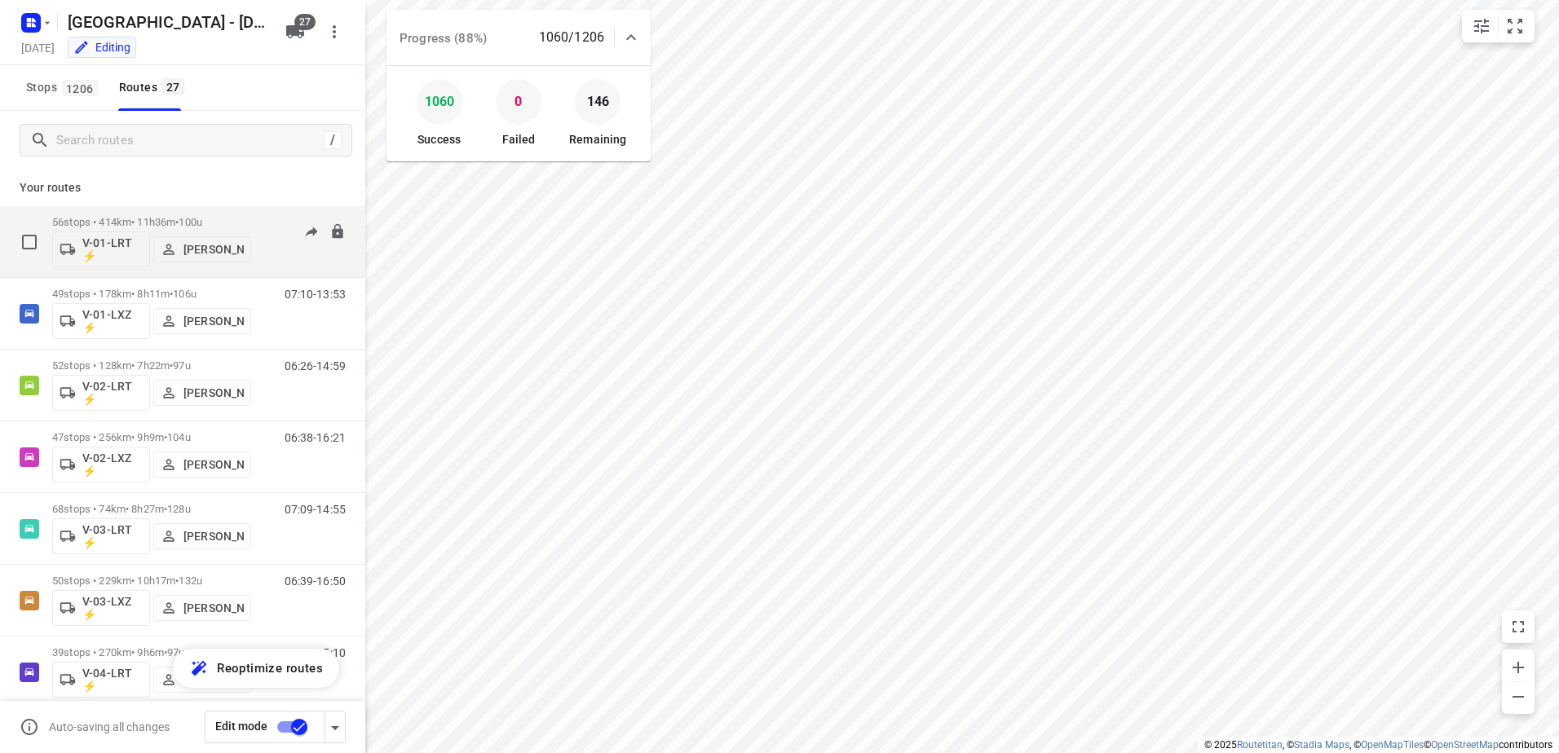
click at [264, 221] on div "05:00-15:28" at bounding box center [305, 246] width 82 height 60
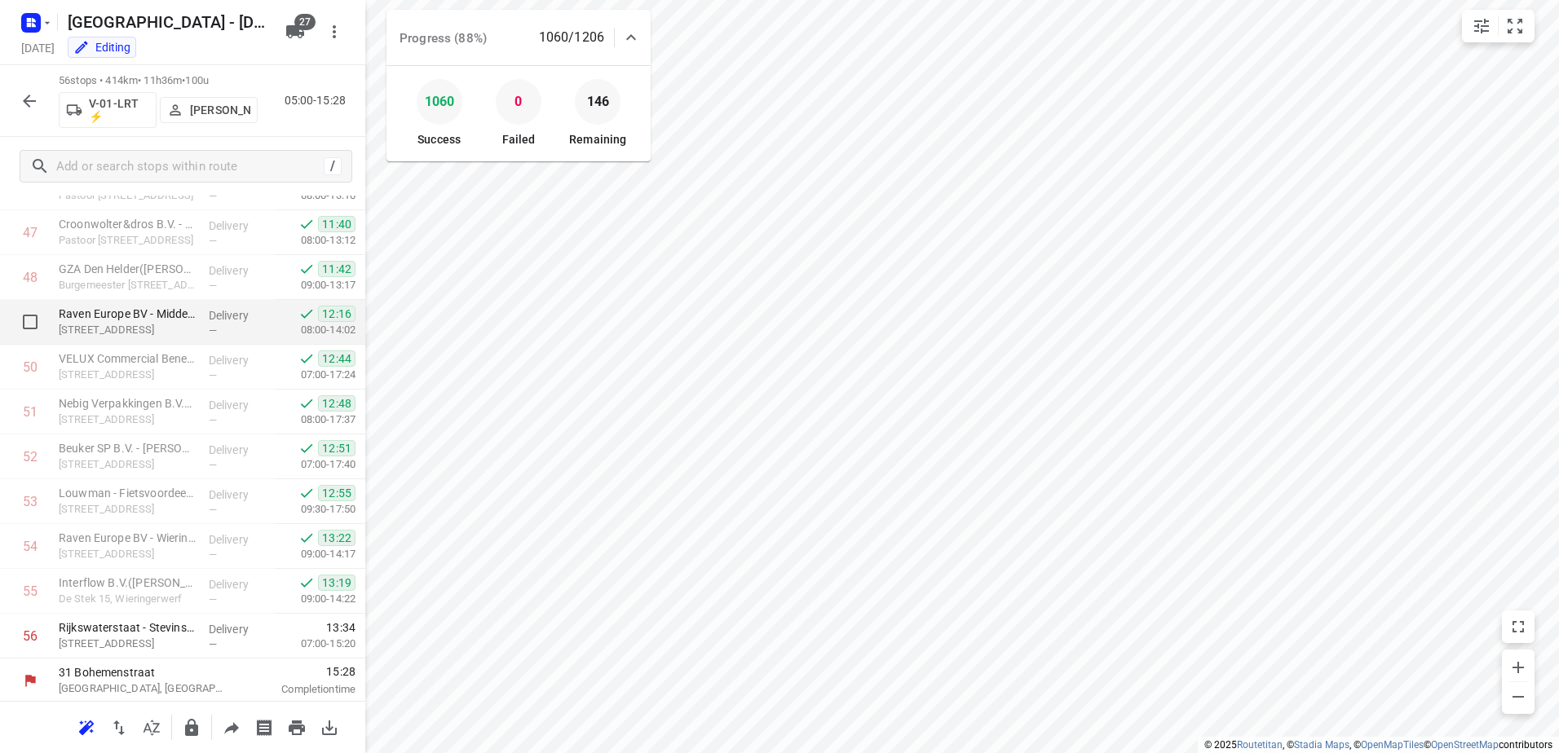
scroll to position [2132, 0]
click at [32, 101] on icon "button" at bounding box center [29, 101] width 13 height 13
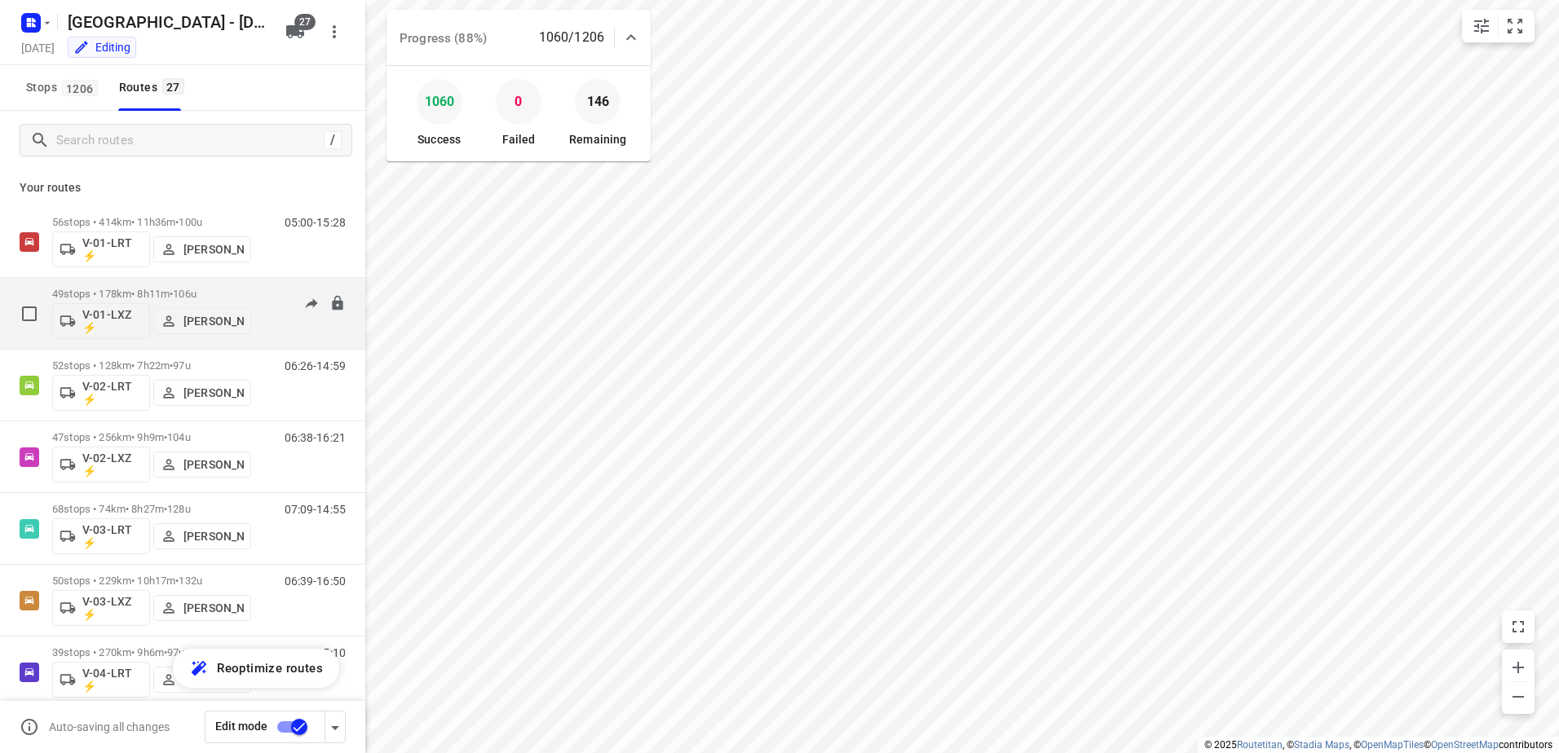
click at [264, 290] on div "07:10-13:53" at bounding box center [305, 318] width 82 height 60
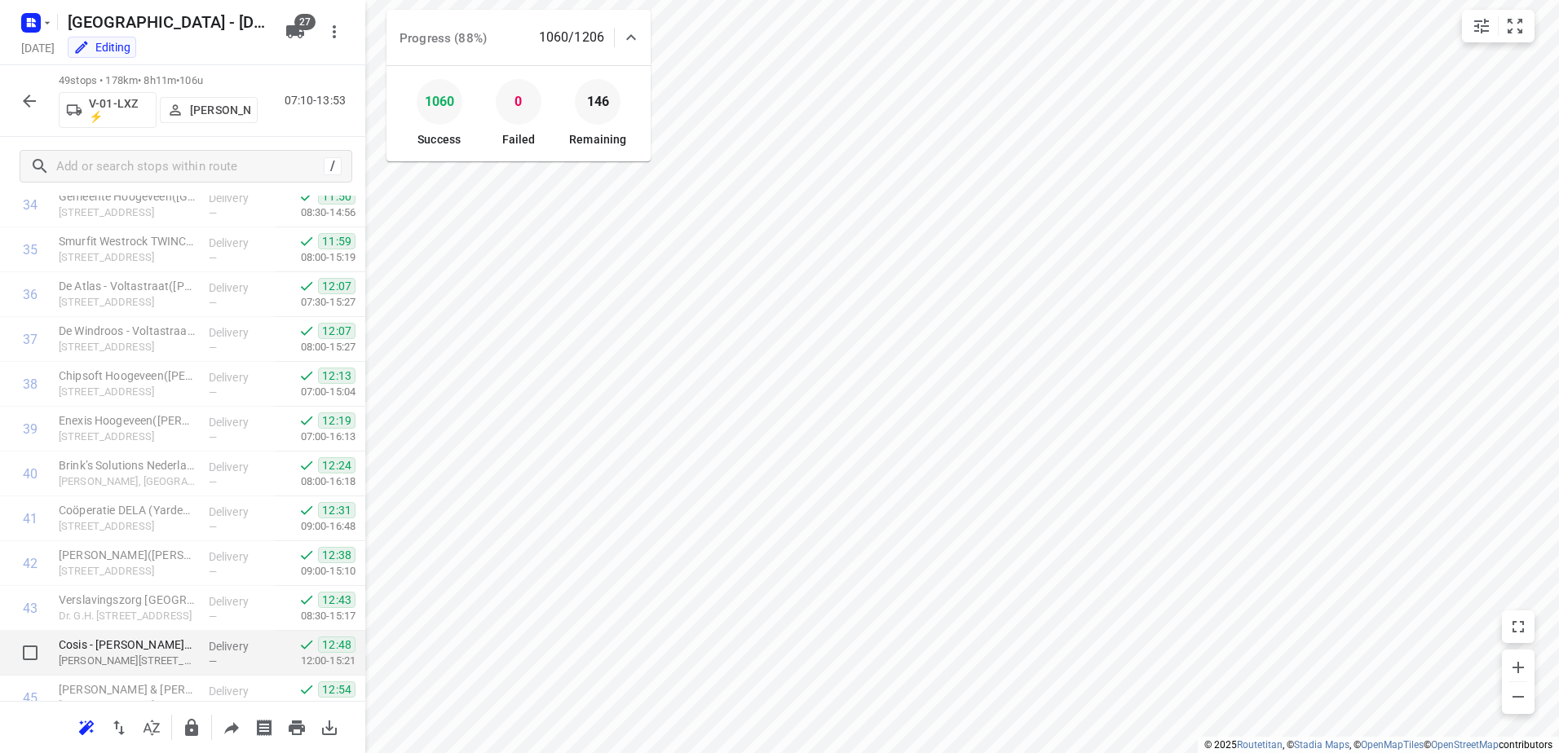
scroll to position [1818, 0]
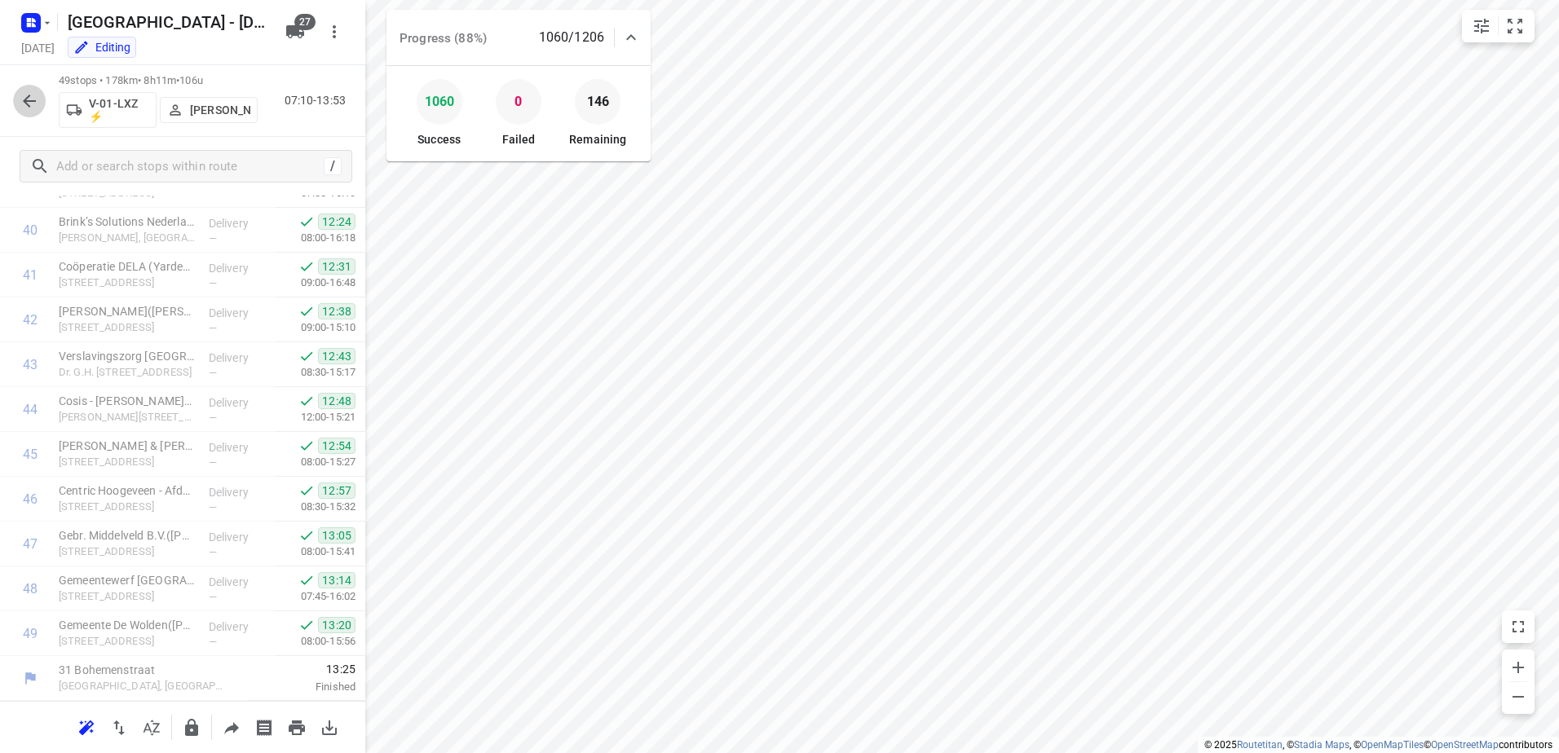
click at [27, 92] on icon "button" at bounding box center [30, 101] width 20 height 20
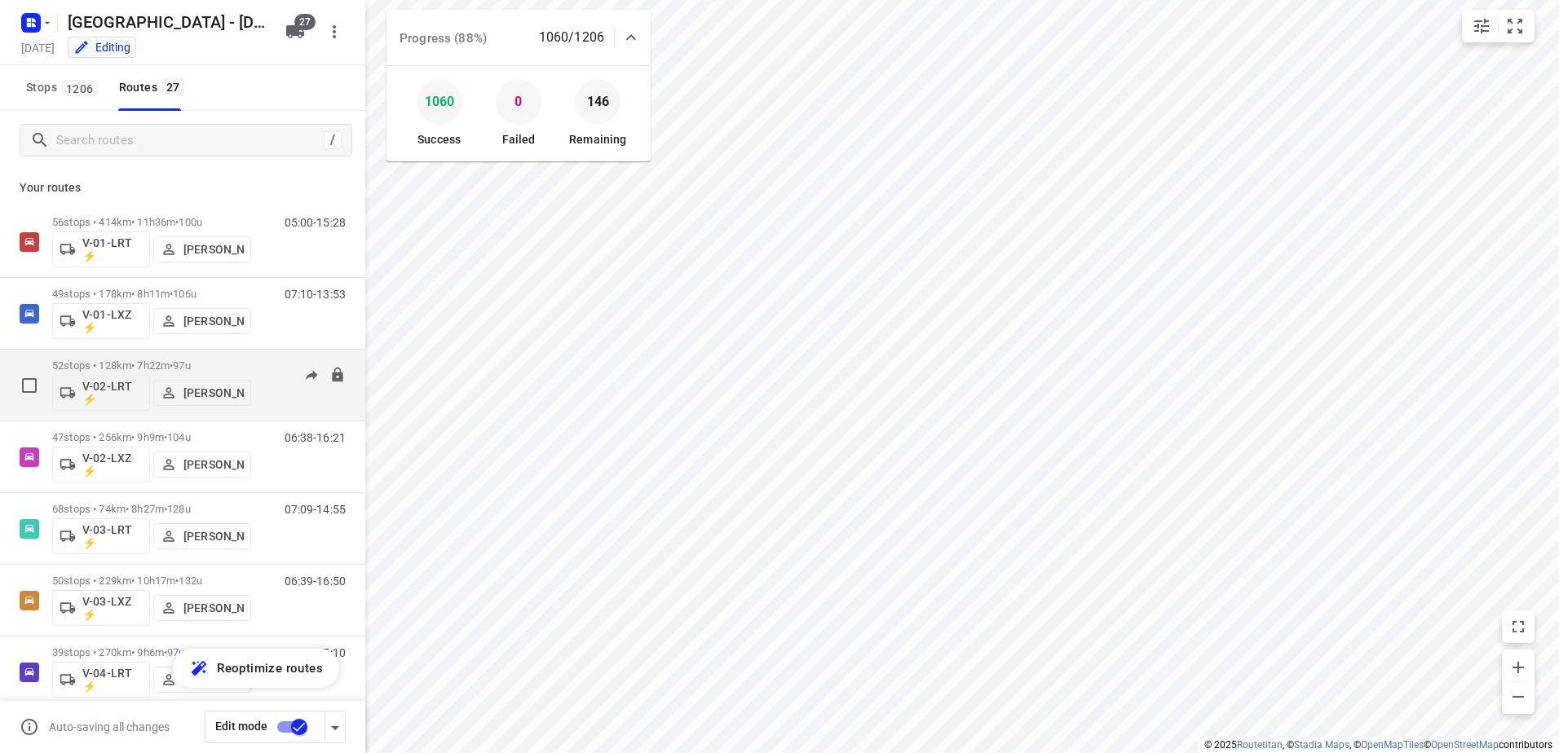
click at [264, 364] on div "06:26-14:59" at bounding box center [305, 390] width 82 height 60
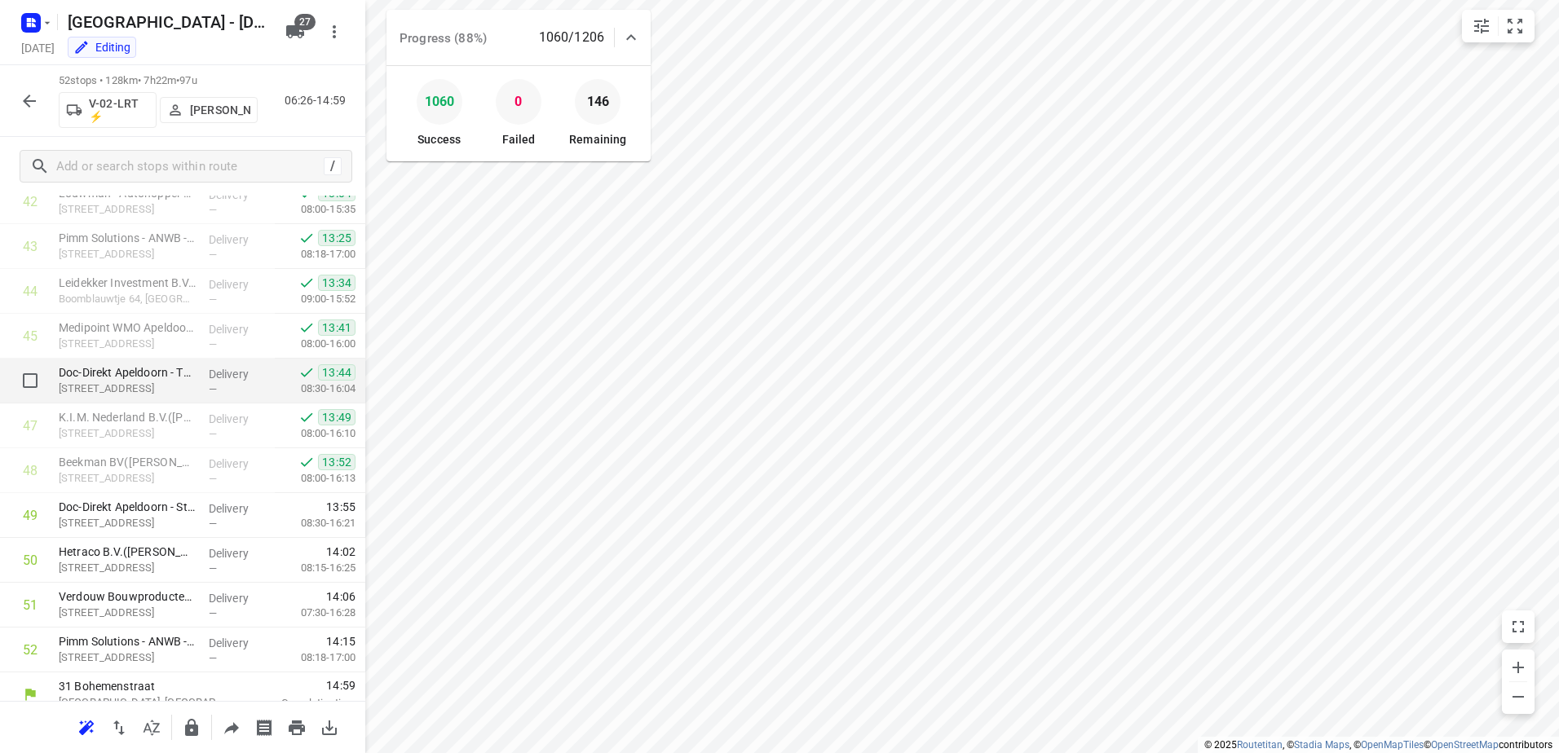
scroll to position [1953, 0]
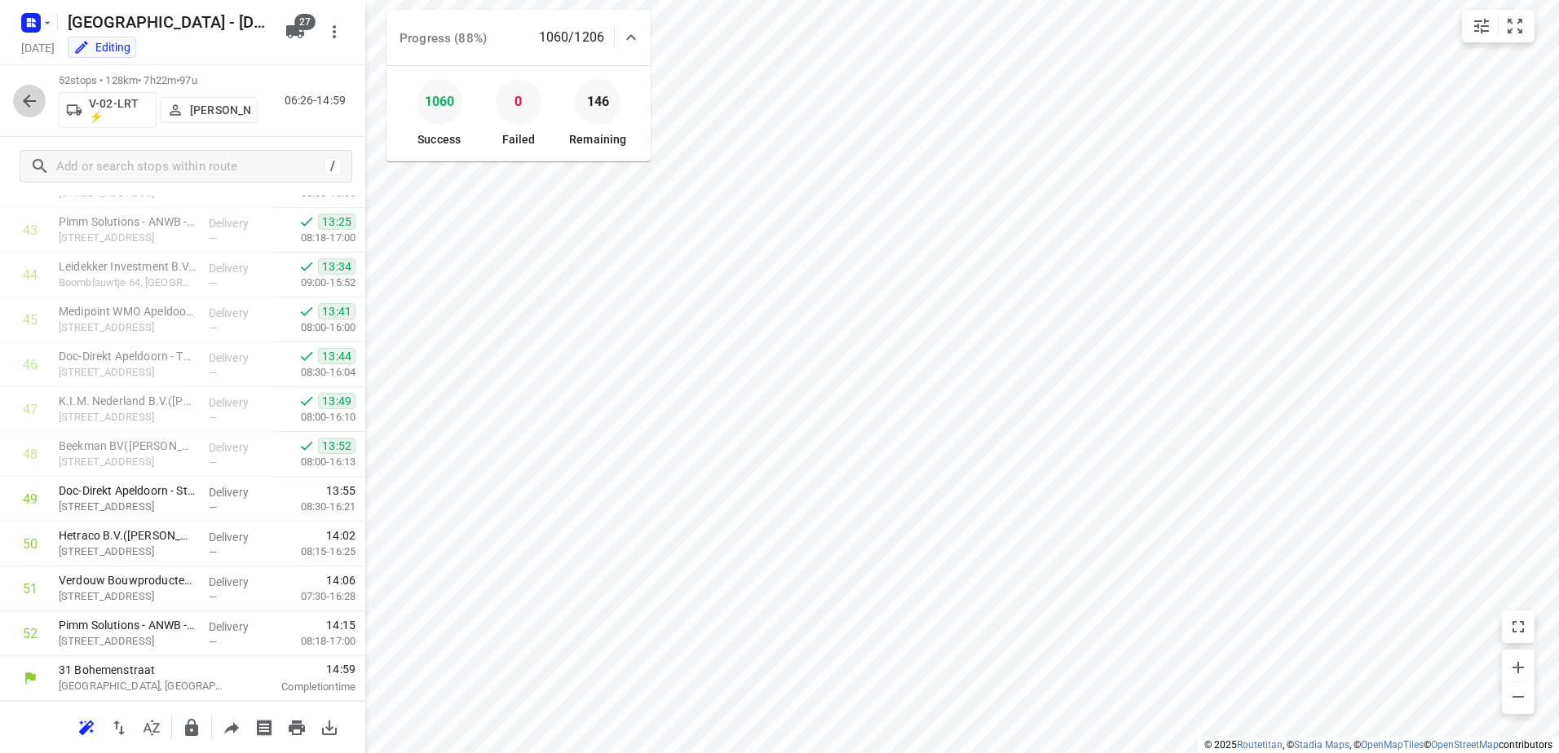
click at [29, 108] on icon "button" at bounding box center [30, 101] width 20 height 20
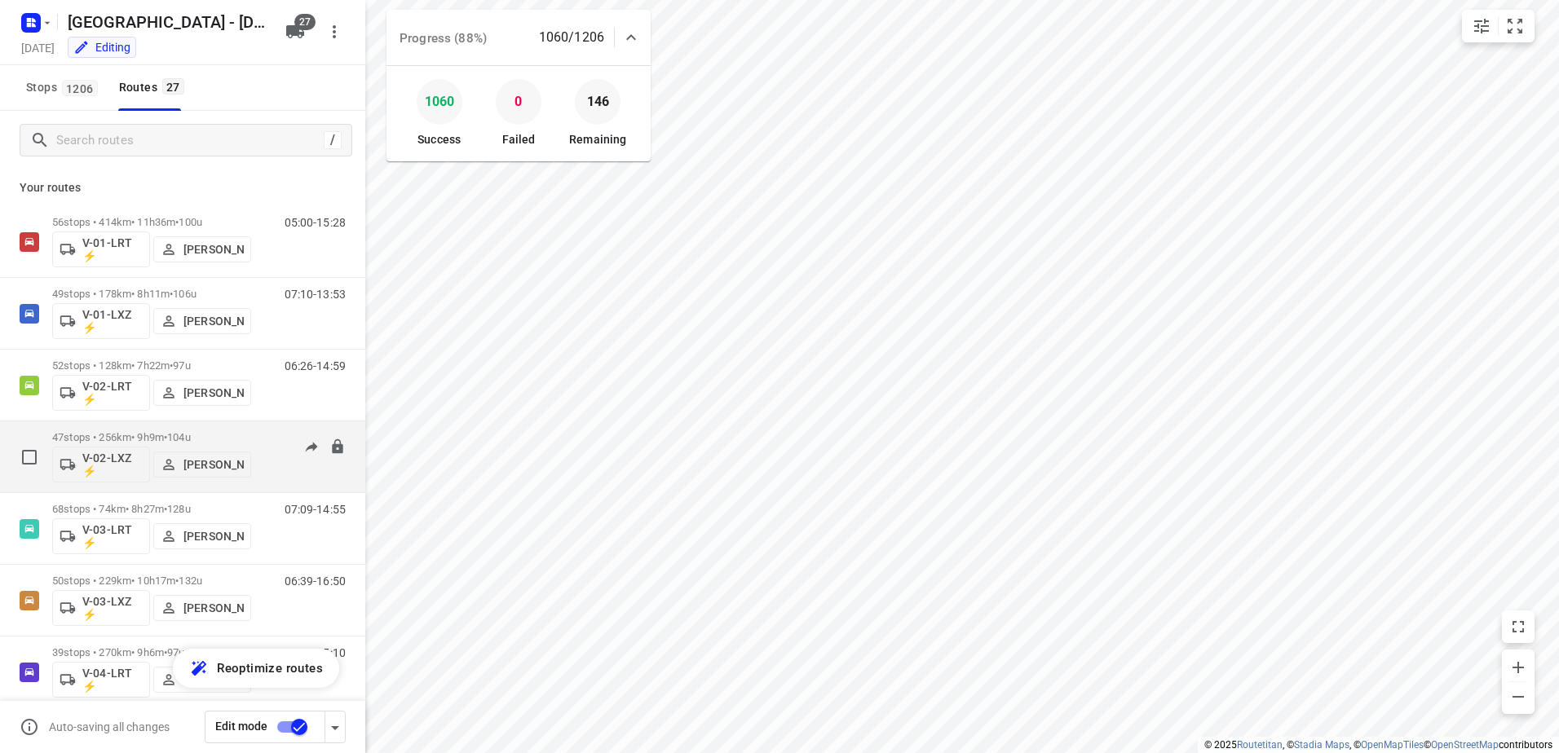
click at [265, 434] on div "06:38-16:21" at bounding box center [305, 461] width 82 height 60
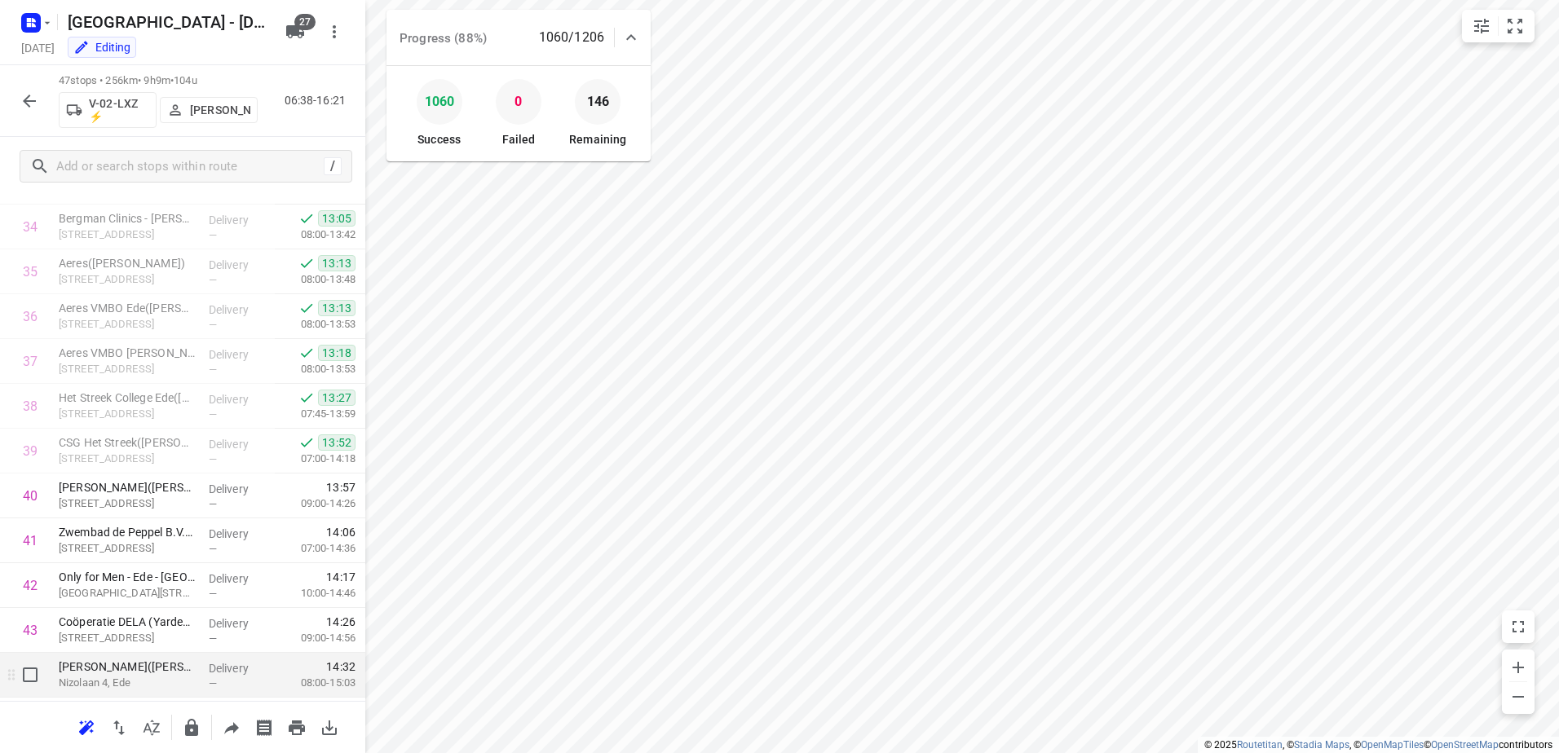
scroll to position [1728, 0]
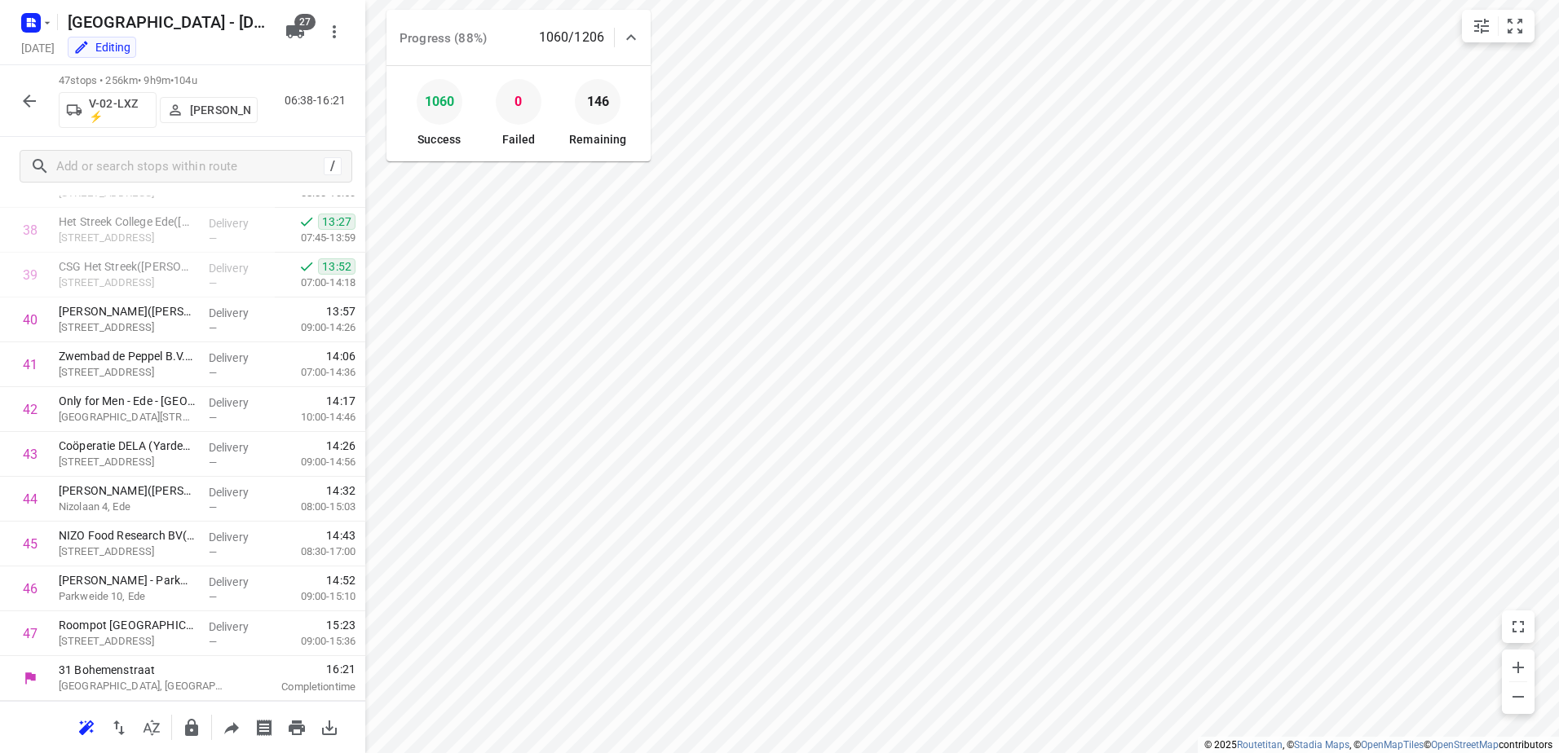
click at [27, 102] on icon "button" at bounding box center [30, 101] width 20 height 20
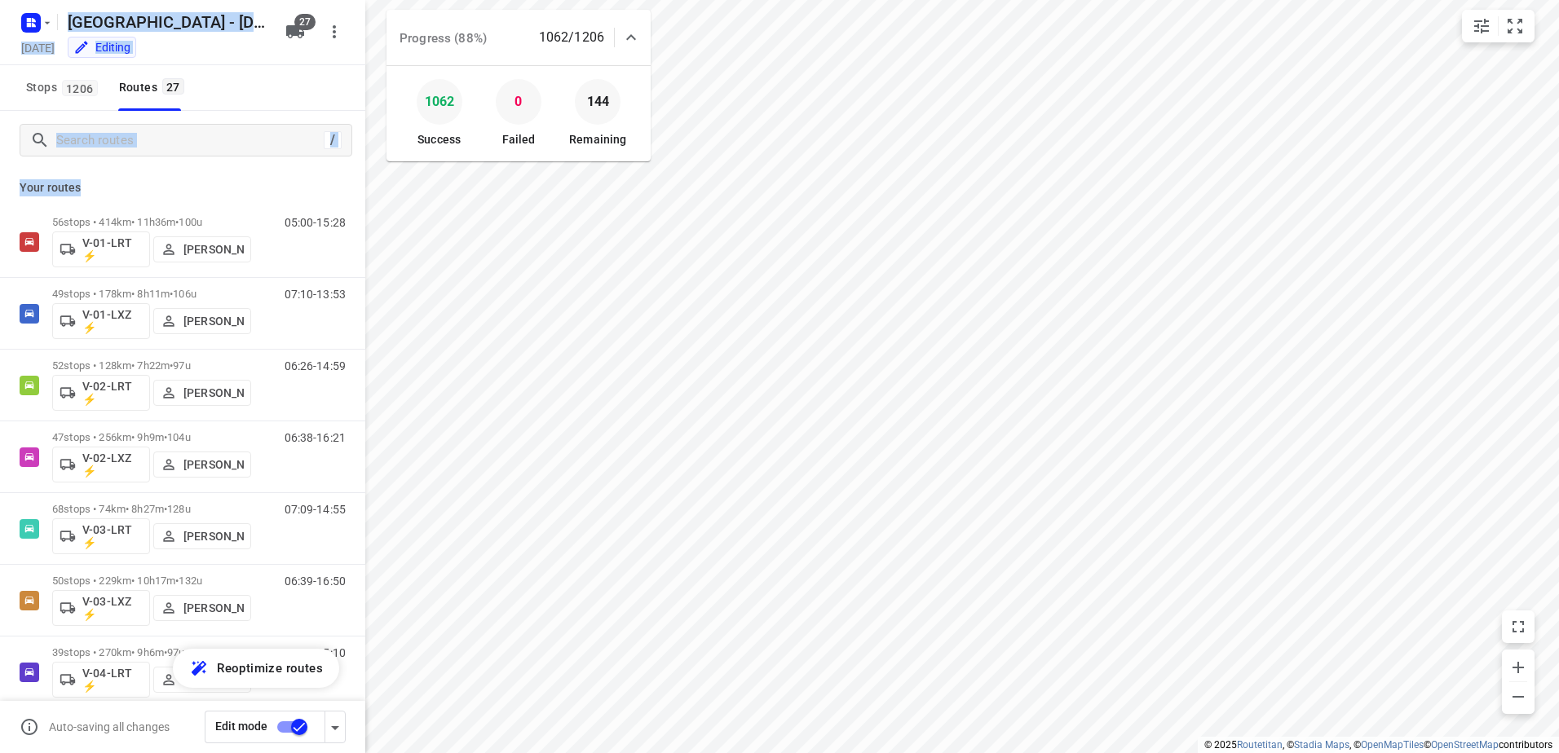
drag, startPoint x: 77, startPoint y: 182, endPoint x: -3, endPoint y: 186, distance: 80.8
click at [0, 186] on html "i © 2025 Routetitan , © Stadia Maps , © OpenMapTiles © OpenStreetMap contributo…" at bounding box center [779, 376] width 1559 height 753
drag, startPoint x: -3, startPoint y: 186, endPoint x: 126, endPoint y: 181, distance: 128.9
click at [126, 181] on p "Your routes" at bounding box center [183, 187] width 326 height 17
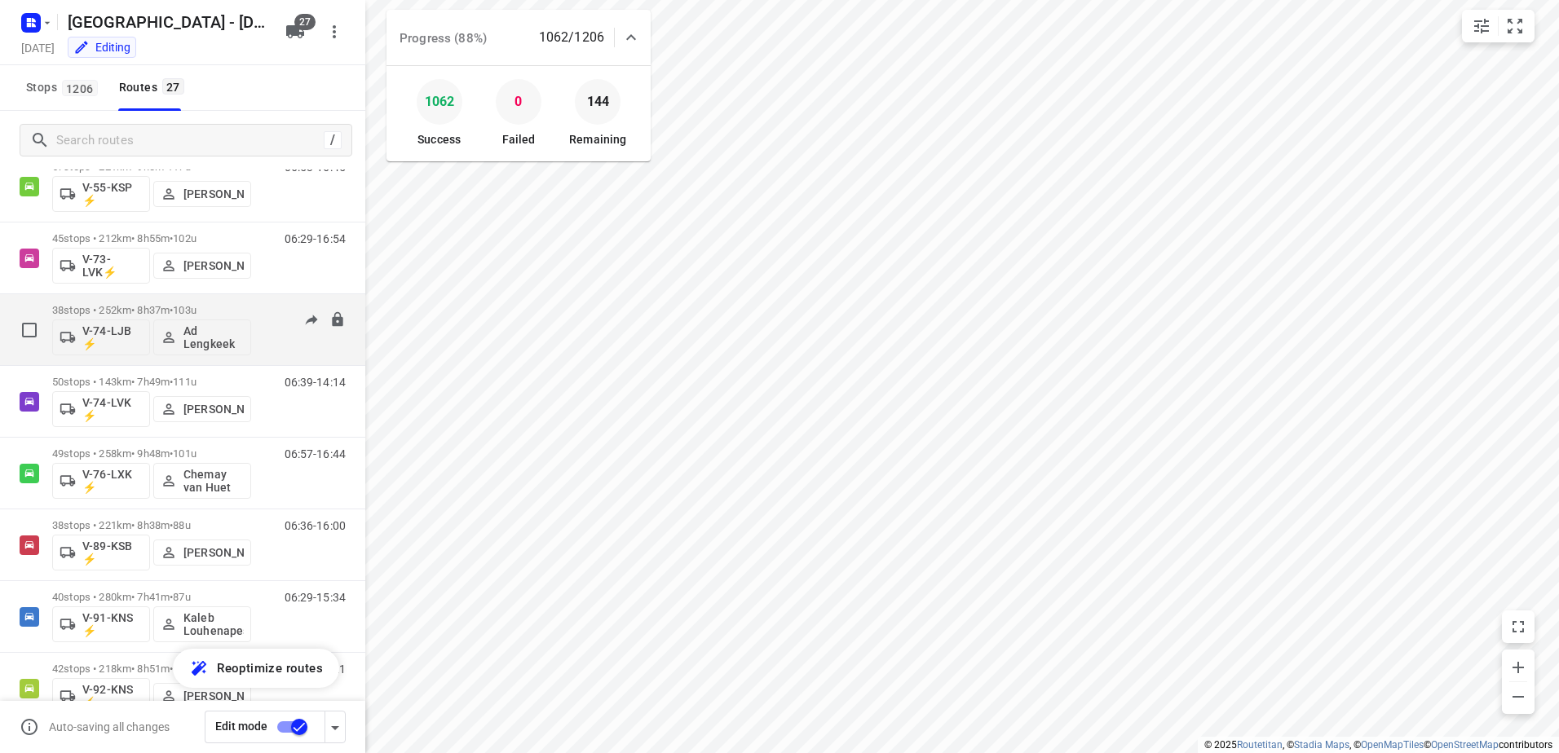
scroll to position [1459, 0]
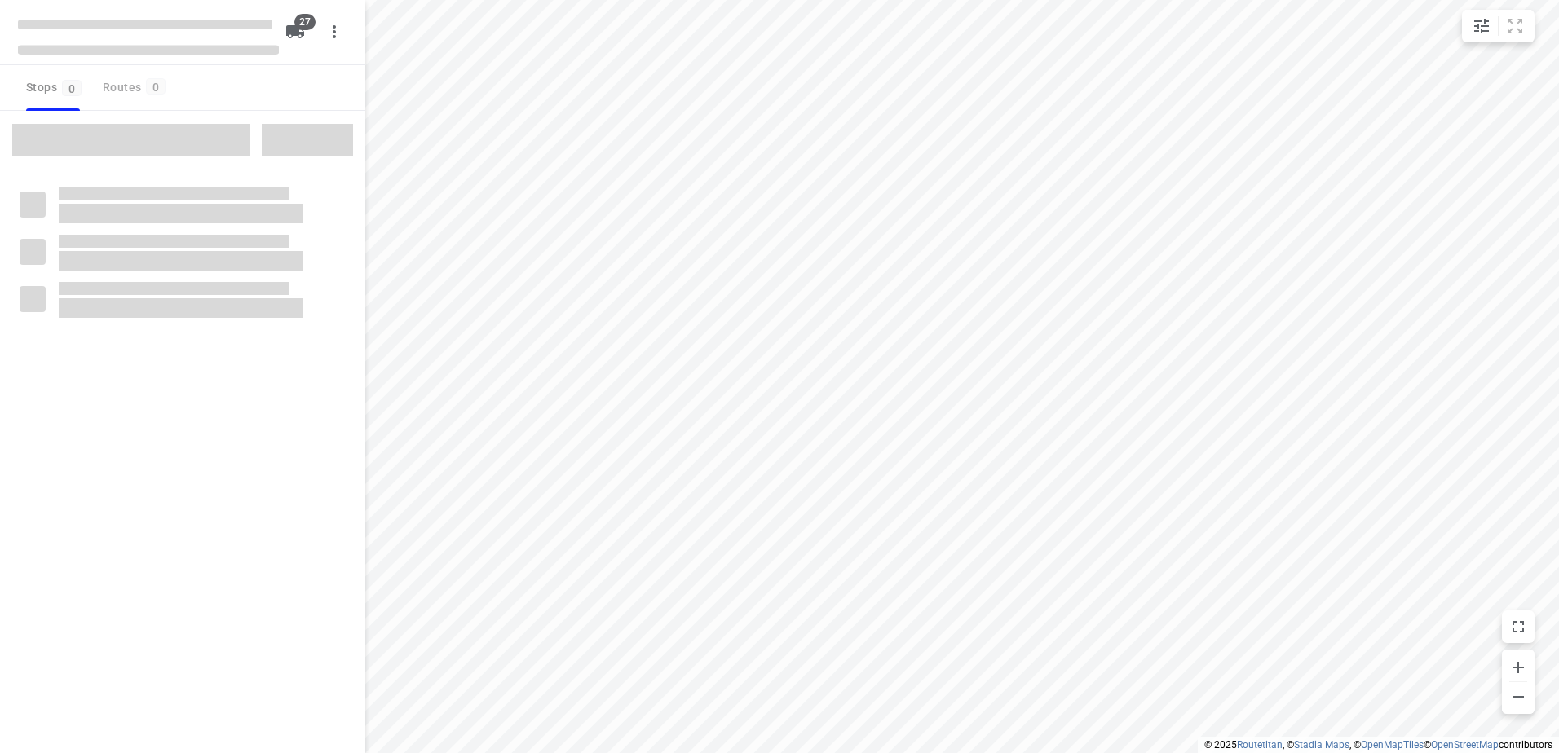
checkbox input "true"
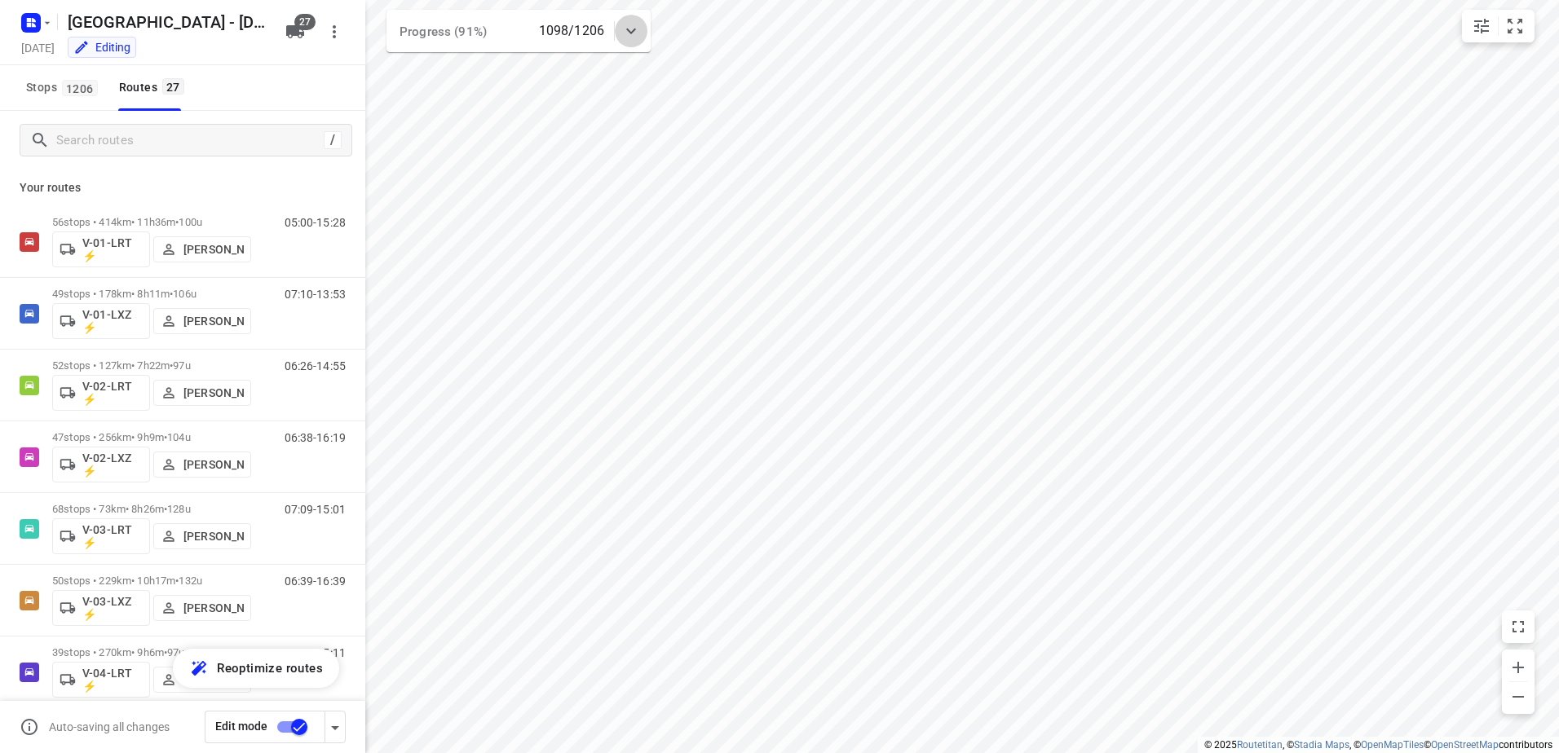
click at [637, 21] on icon at bounding box center [631, 31] width 20 height 20
click at [637, 21] on div "Progress (91%) 1098/1206" at bounding box center [518, 37] width 264 height 55
